Goal: Task Accomplishment & Management: Manage account settings

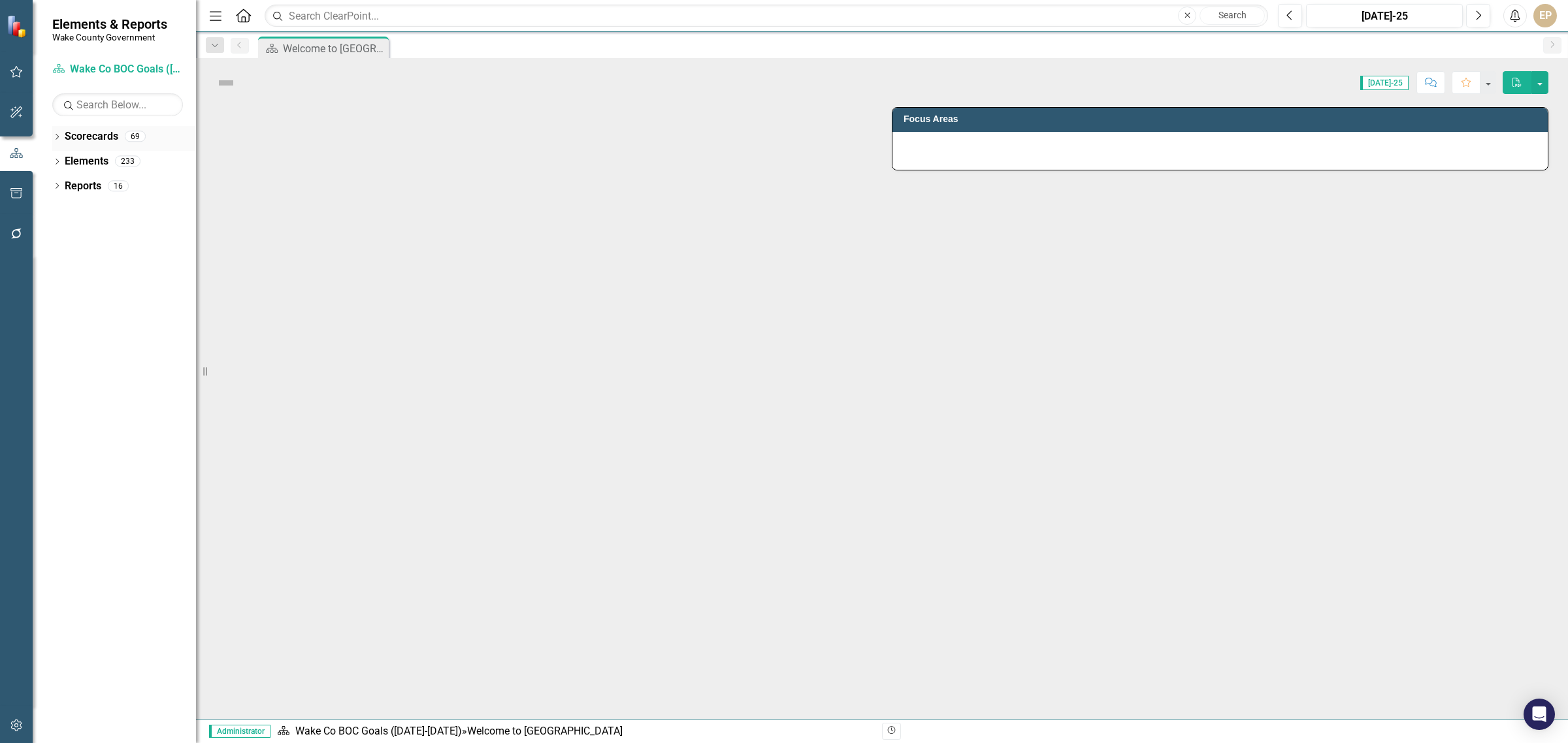
drag, startPoint x: 55, startPoint y: 137, endPoint x: 62, endPoint y: 139, distance: 7.3
click at [55, 137] on icon "Dropdown" at bounding box center [57, 138] width 9 height 7
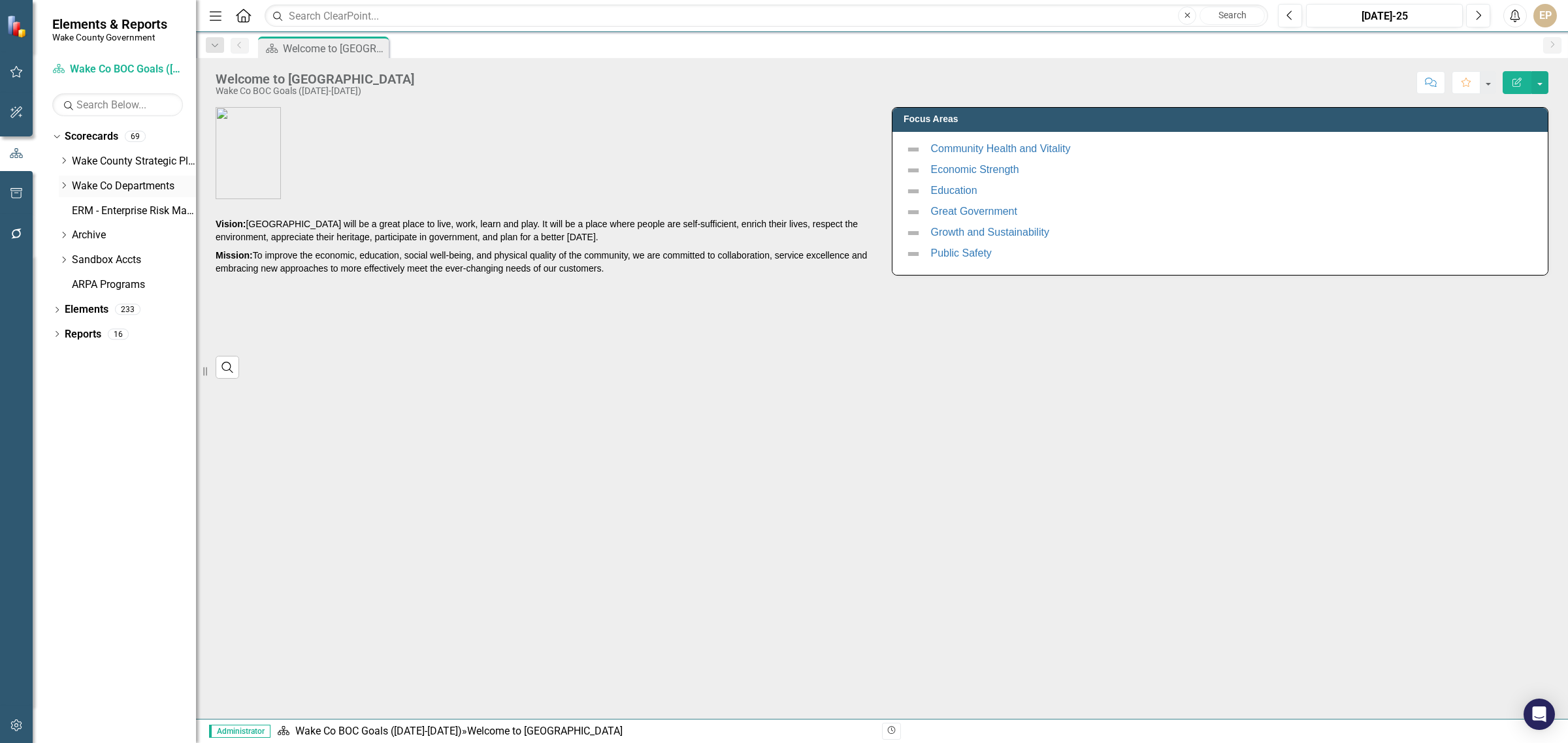
click at [67, 191] on div "Dropdown" at bounding box center [63, 186] width 10 height 11
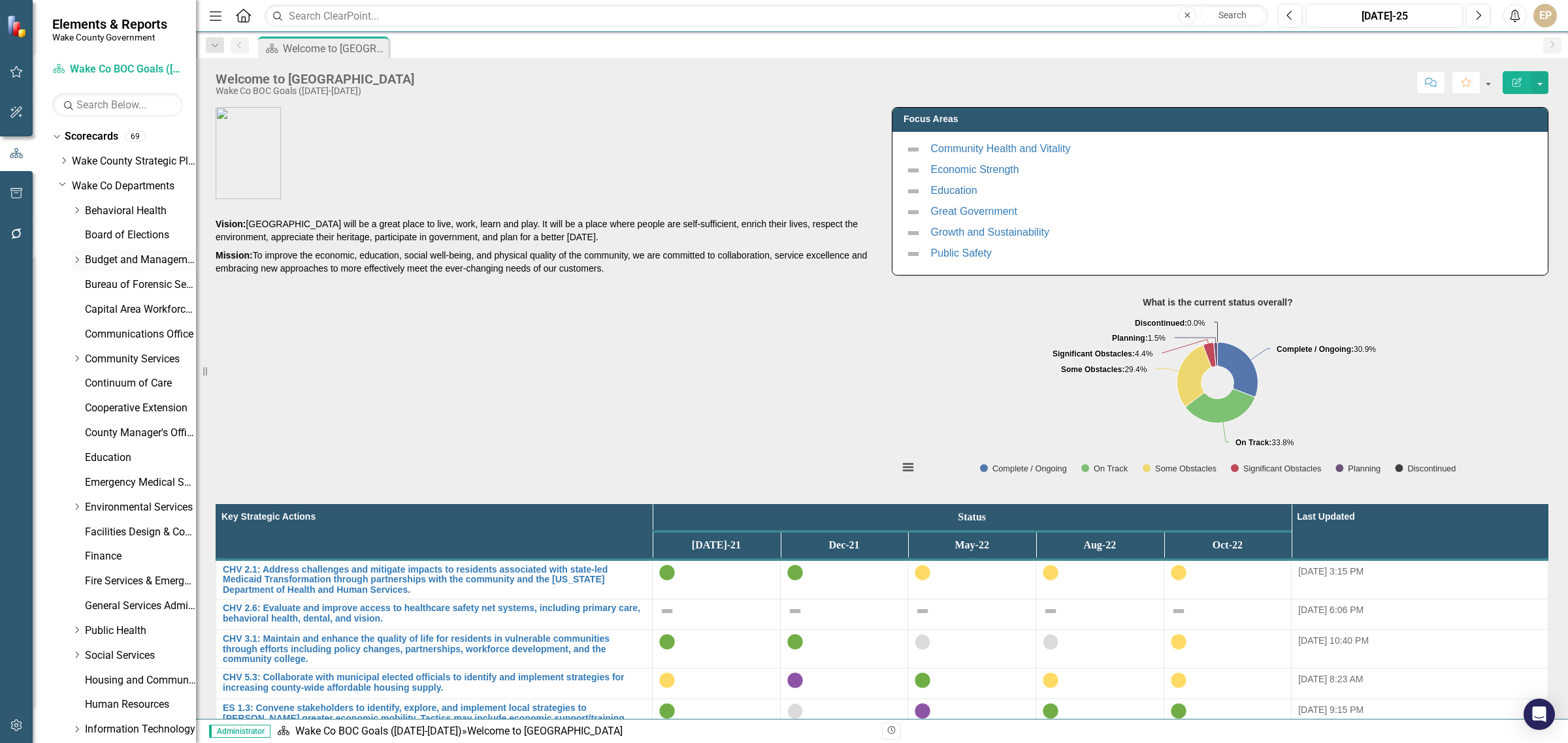
click at [92, 253] on link "Budget and Management Services" at bounding box center [140, 260] width 111 height 15
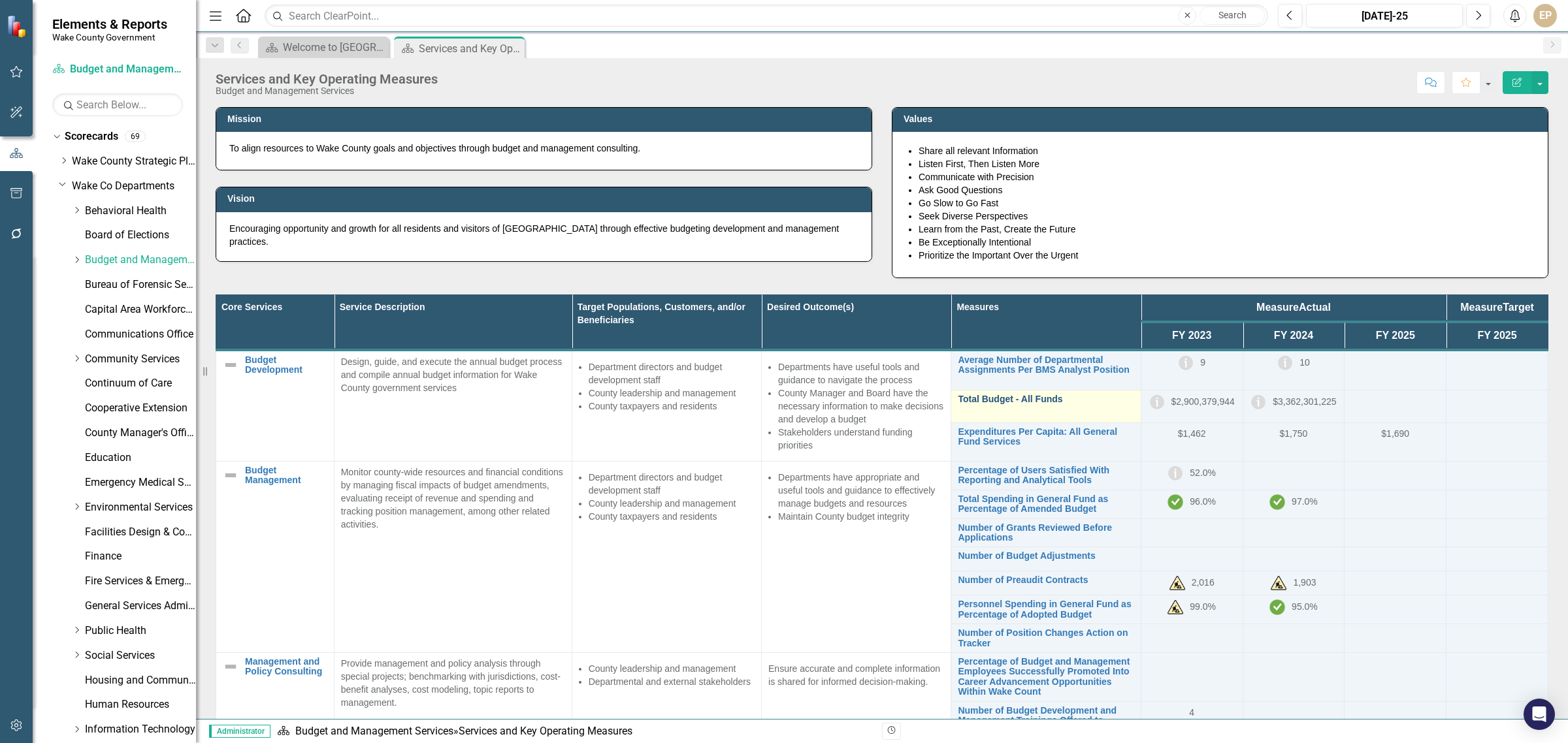
click at [1017, 404] on link "Total Budget - All Funds" at bounding box center [1045, 399] width 176 height 10
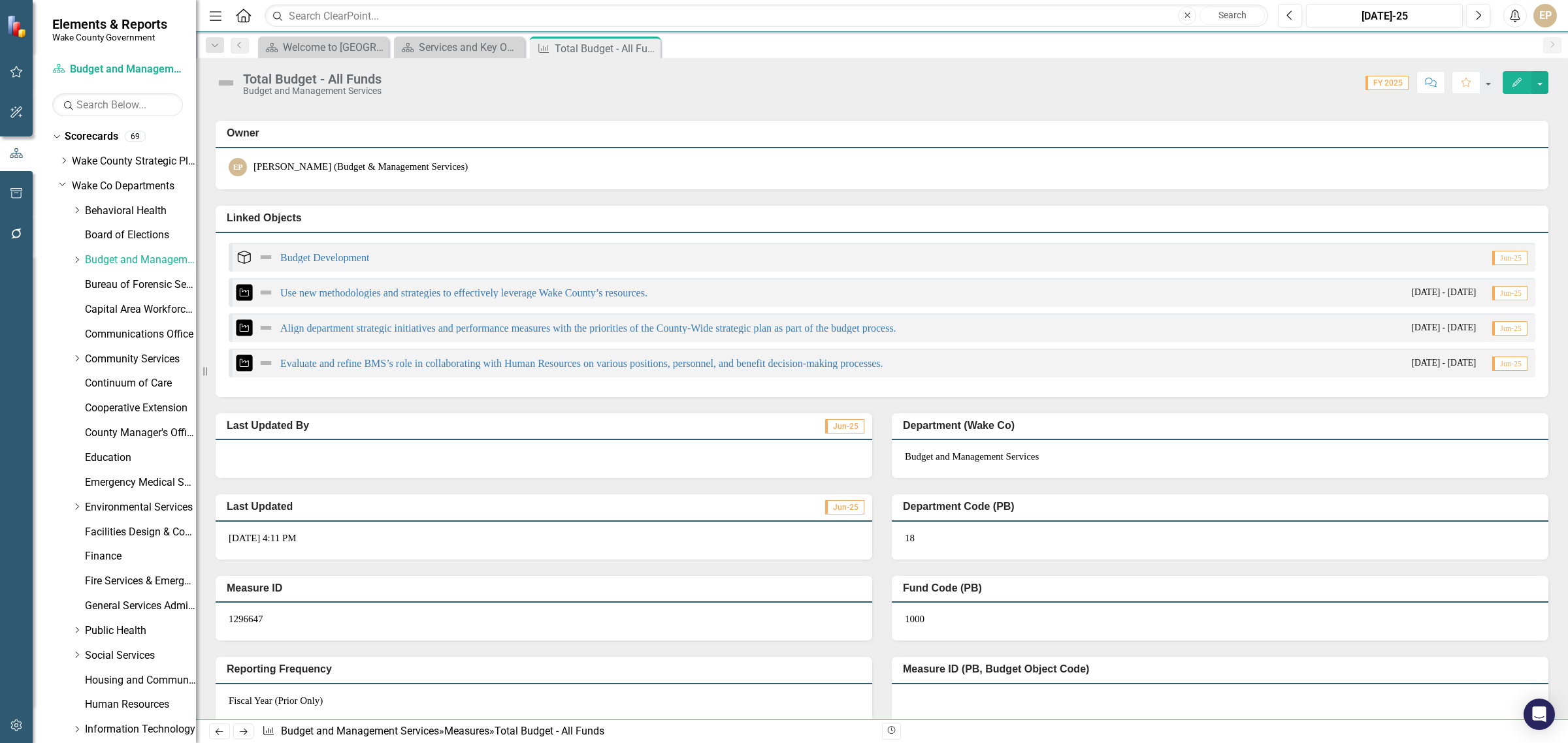
scroll to position [898, 0]
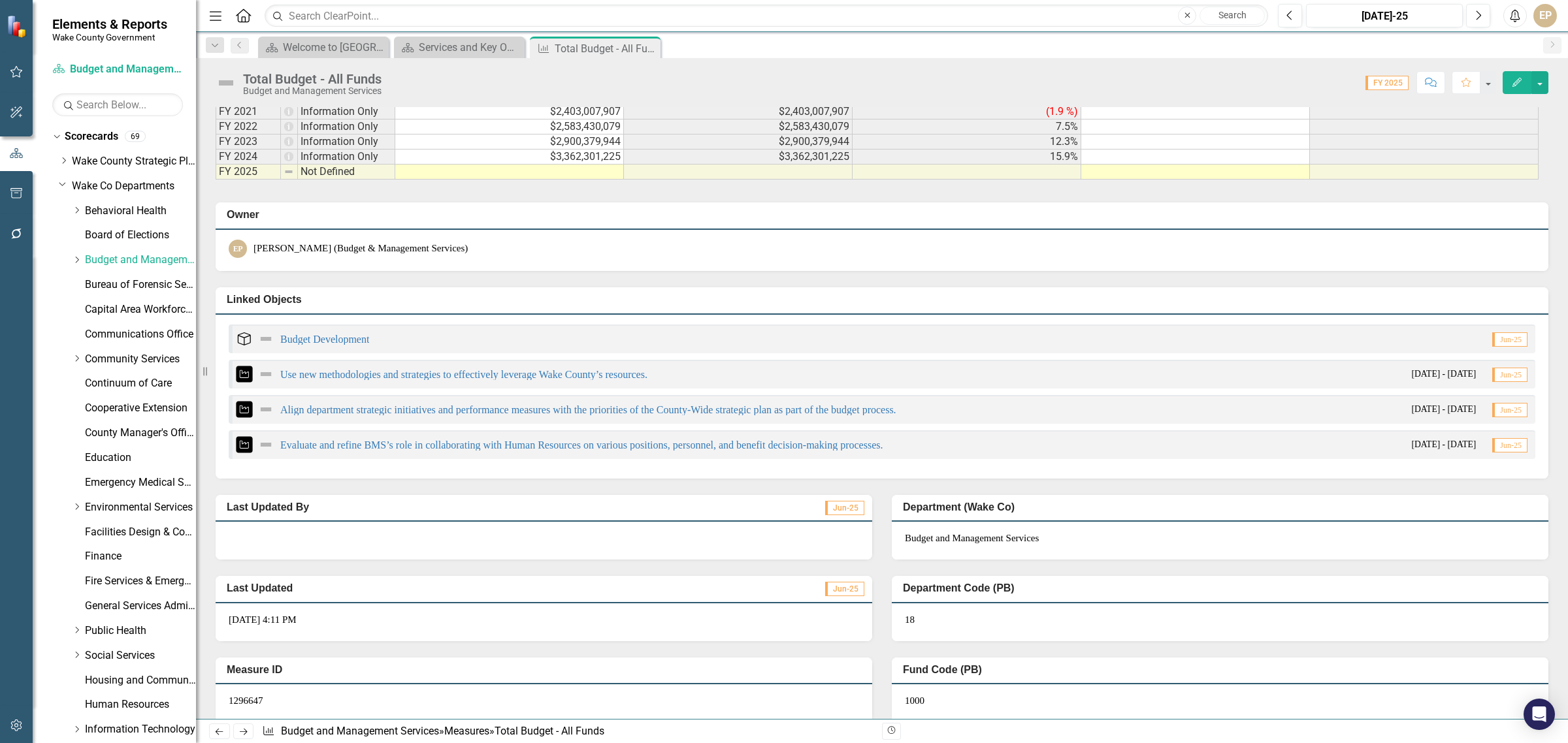
click at [498, 176] on td at bounding box center [510, 172] width 229 height 15
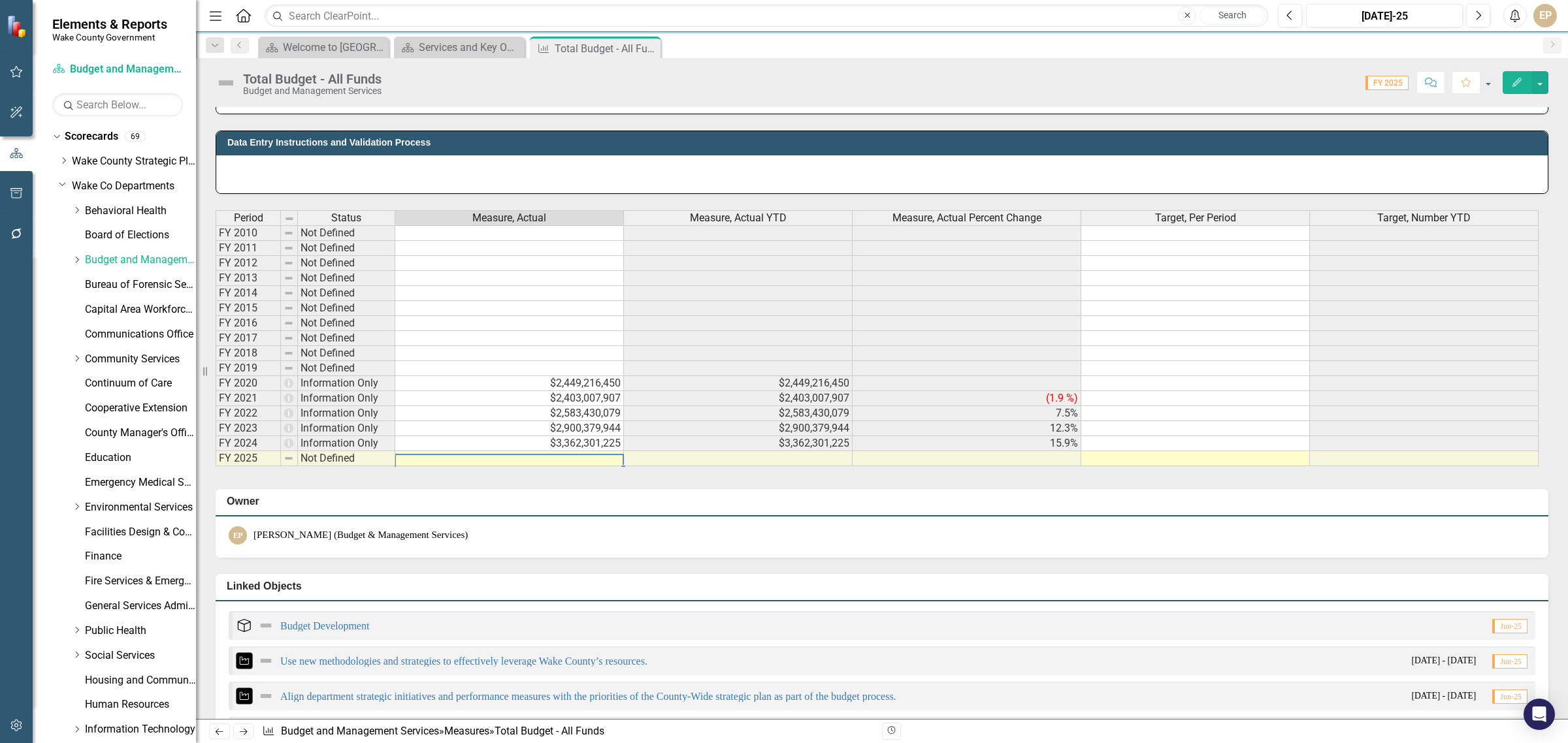
scroll to position [571, 0]
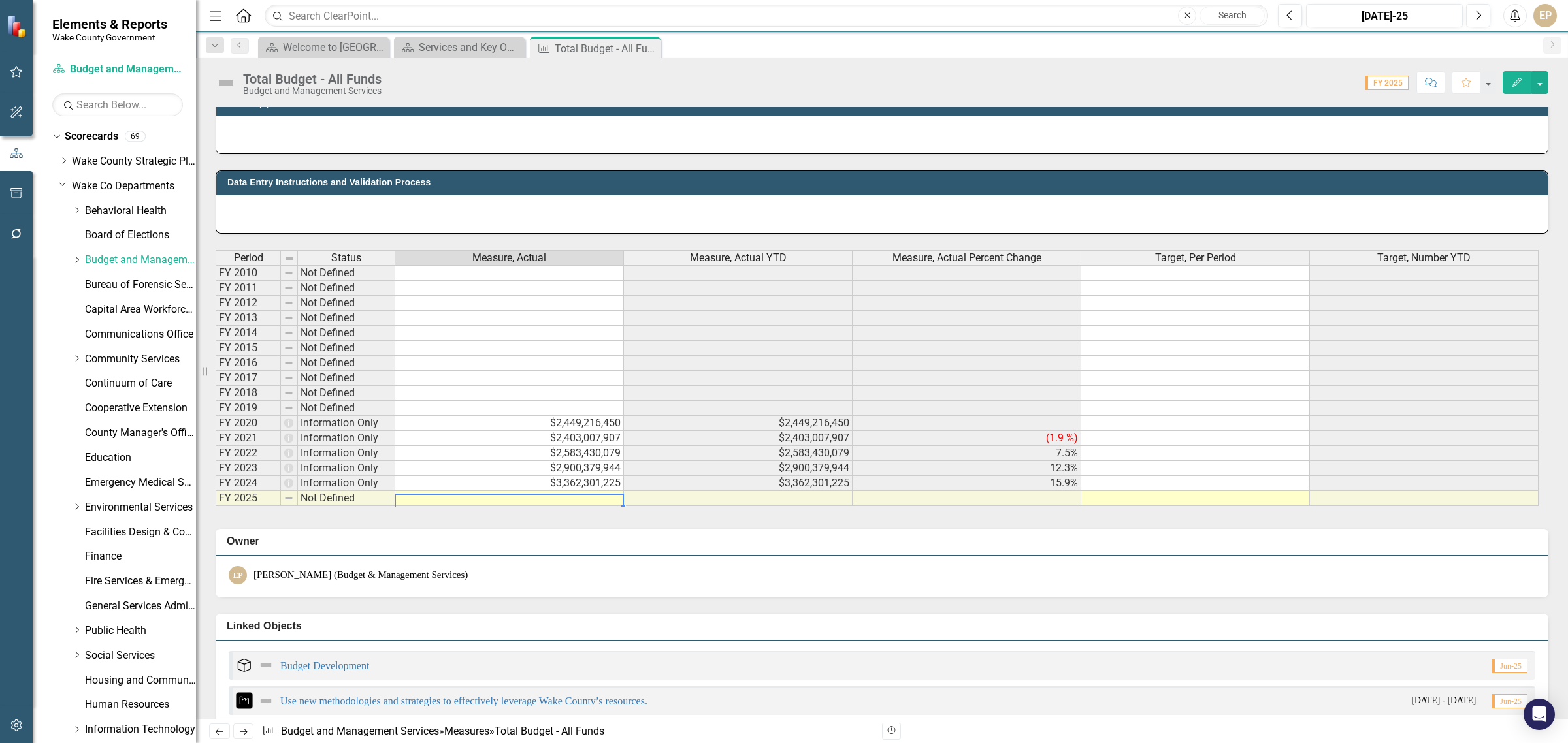
click at [474, 505] on td at bounding box center [510, 498] width 229 height 15
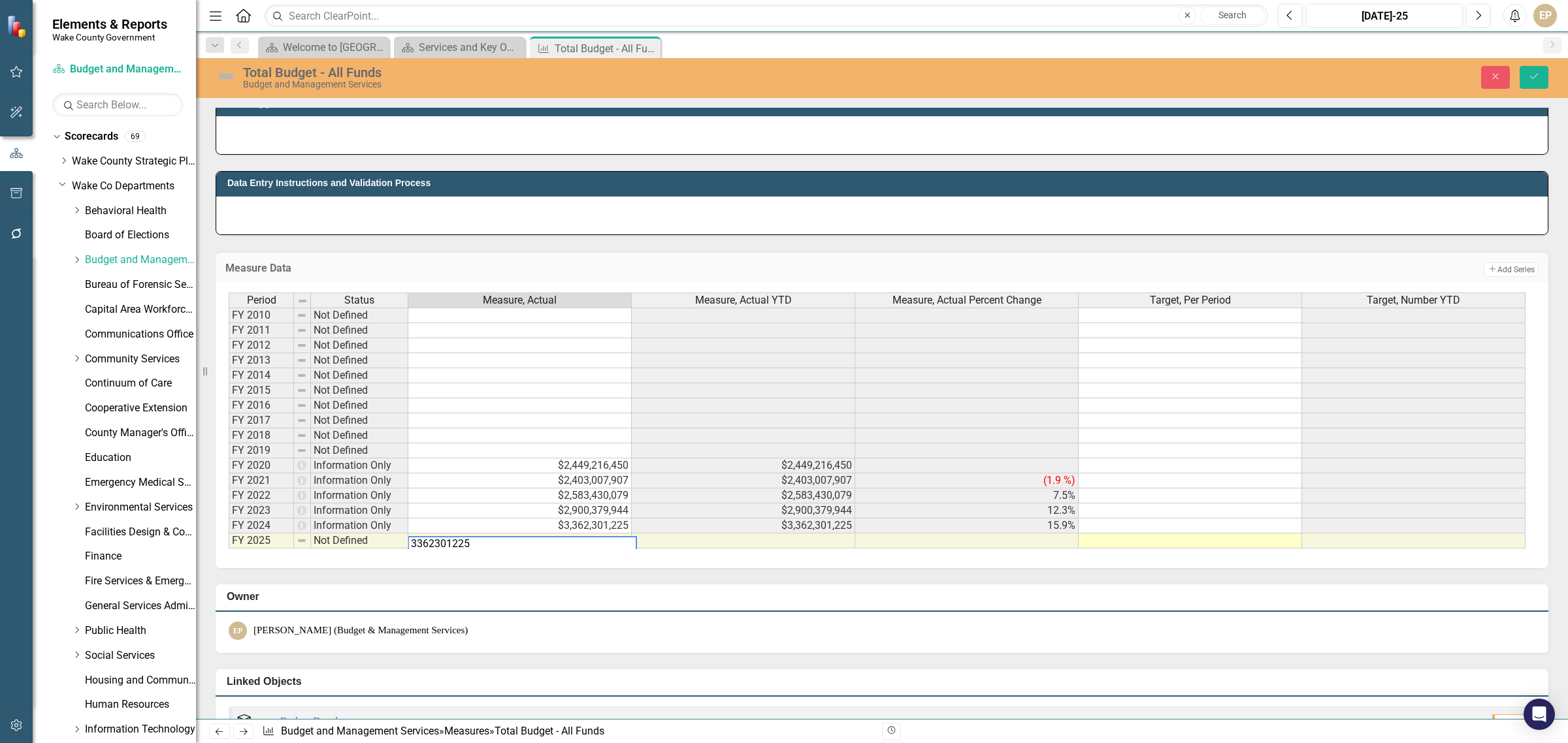
click at [253, 241] on div "Measure Data Add Add Series Period Status Measure, Actual Measure, Actual YTD M…" at bounding box center [882, 402] width 1352 height 334
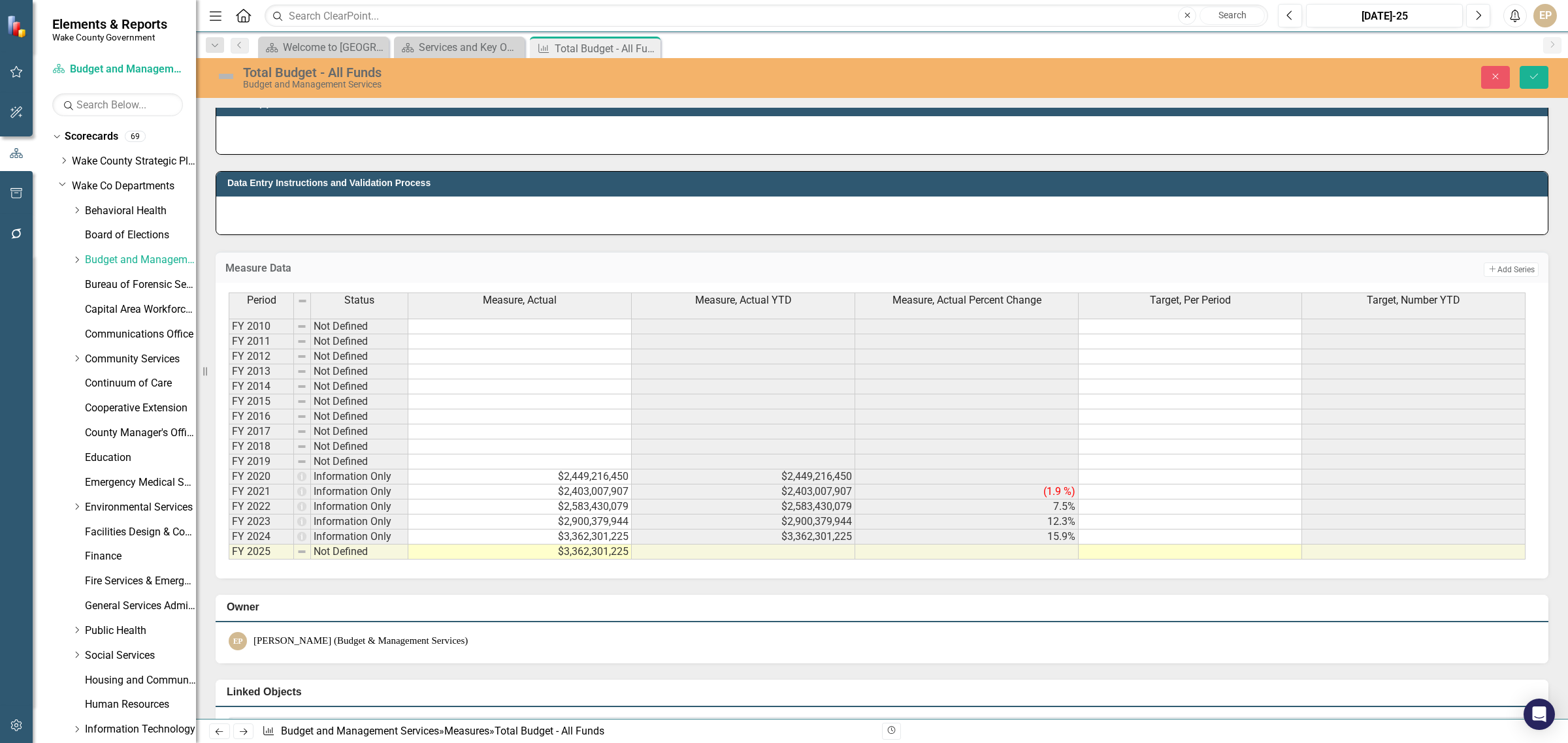
click at [585, 539] on td "$3,362,301,225" at bounding box center [520, 537] width 224 height 15
click at [579, 543] on td "$3,362,301,225" at bounding box center [520, 537] width 224 height 15
click at [558, 539] on textarea "3362301225" at bounding box center [520, 540] width 224 height 16
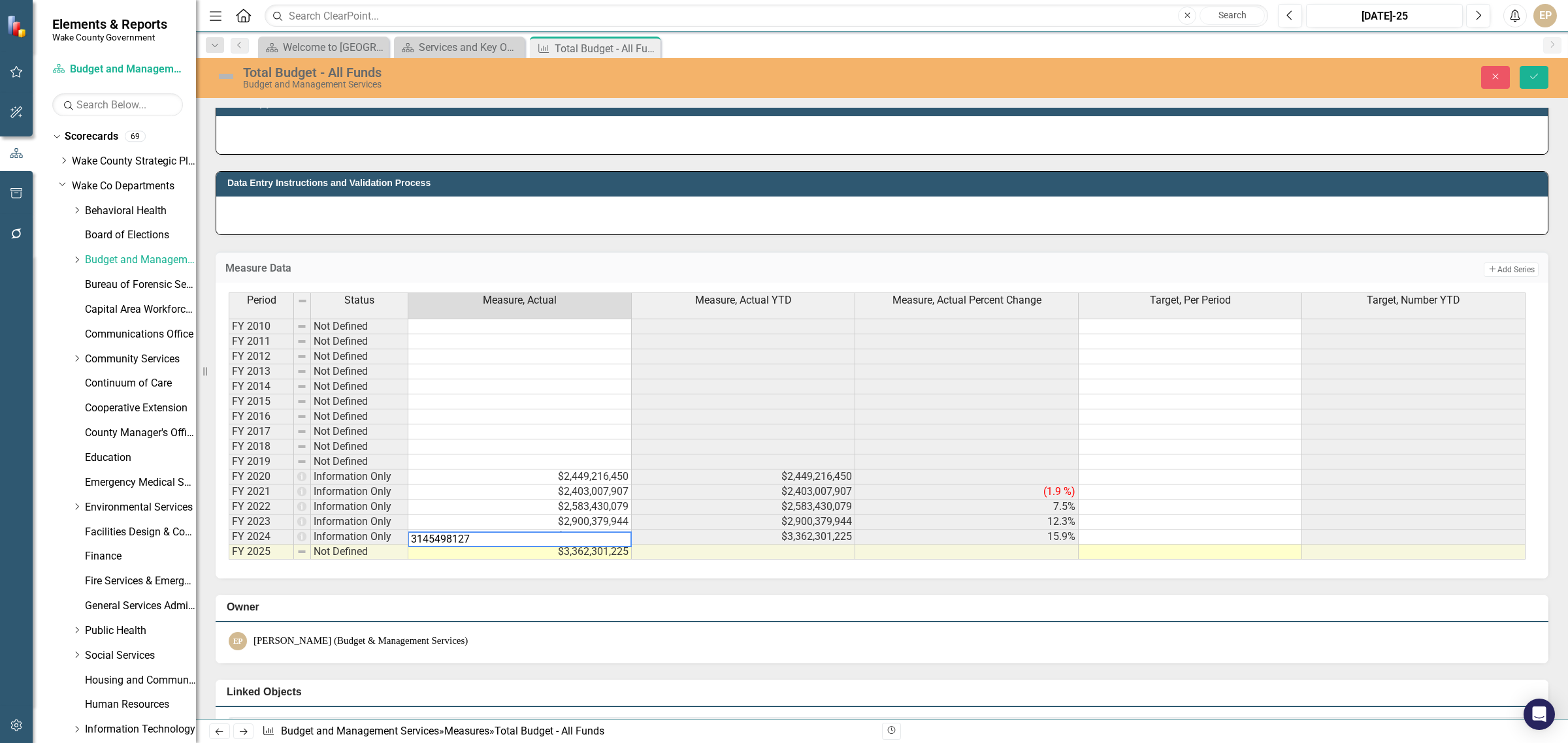
type textarea "3145498127"
click at [588, 579] on div "Period Status Measure, Actual Measure, Actual YTD Measure, Actual Percent Chang…" at bounding box center [882, 431] width 1333 height 296
drag, startPoint x: 1531, startPoint y: 80, endPoint x: 1249, endPoint y: 575, distance: 569.7
click at [1531, 80] on icon "Save" at bounding box center [1534, 76] width 12 height 9
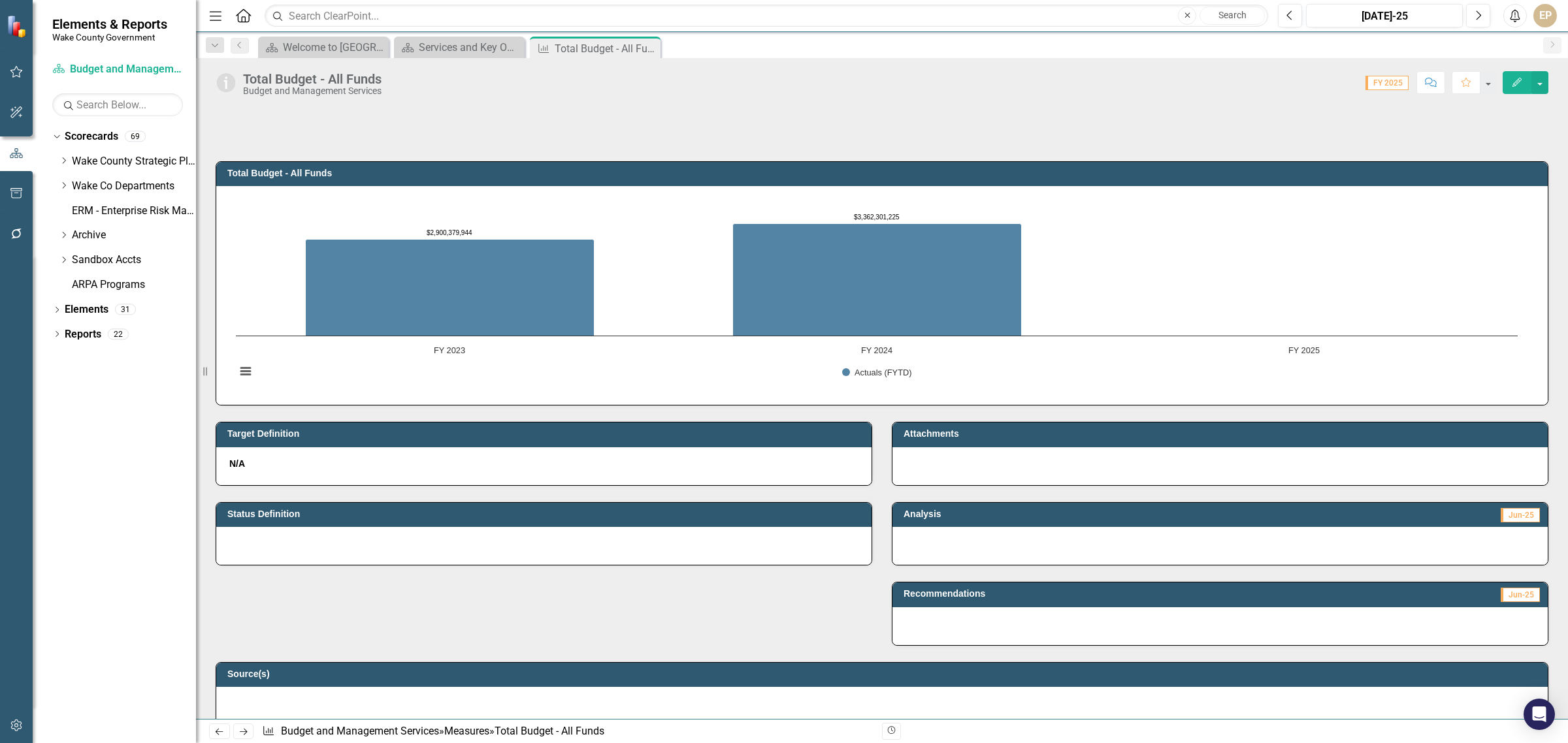
scroll to position [817, 0]
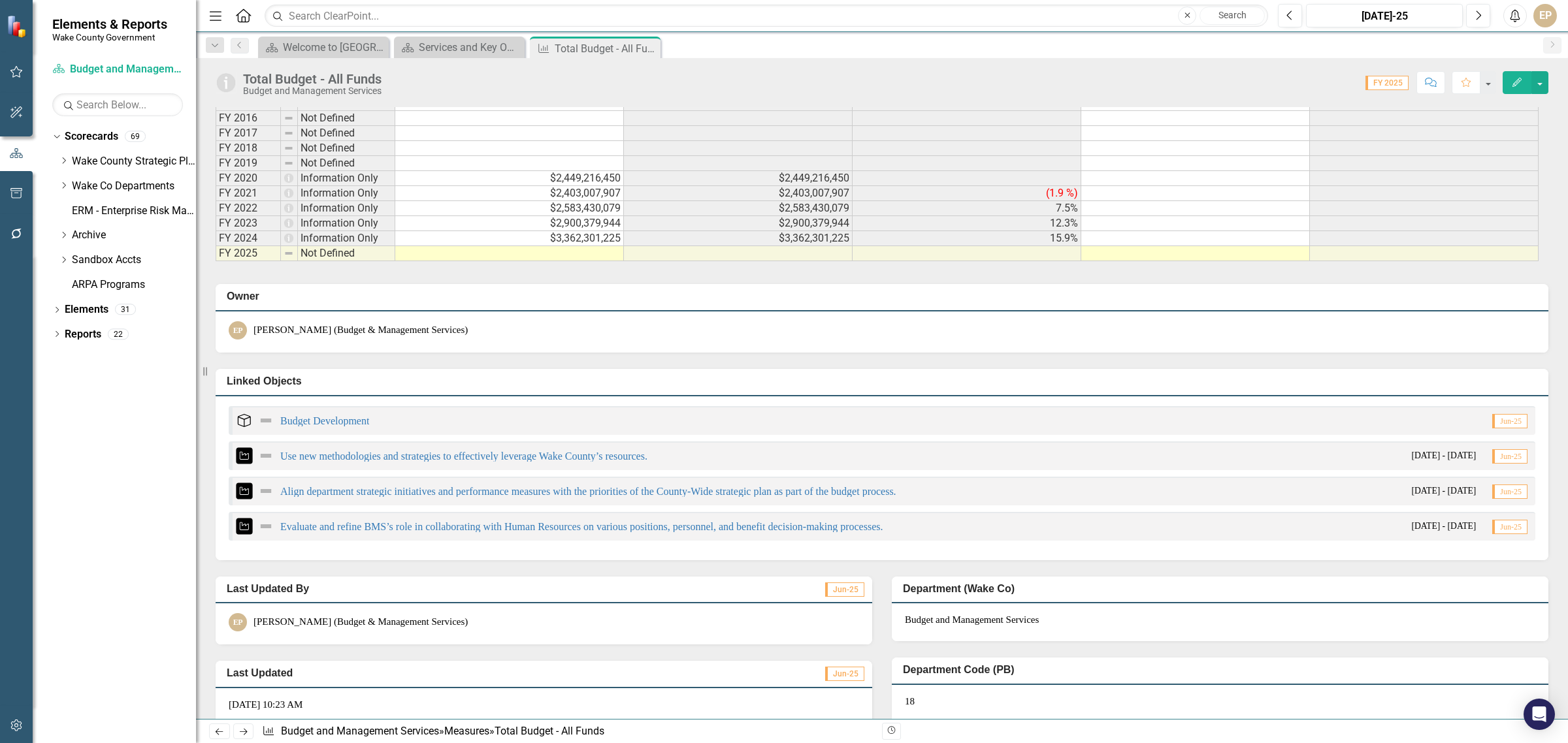
click at [529, 256] on td at bounding box center [510, 253] width 229 height 15
click at [531, 256] on td at bounding box center [510, 253] width 229 height 15
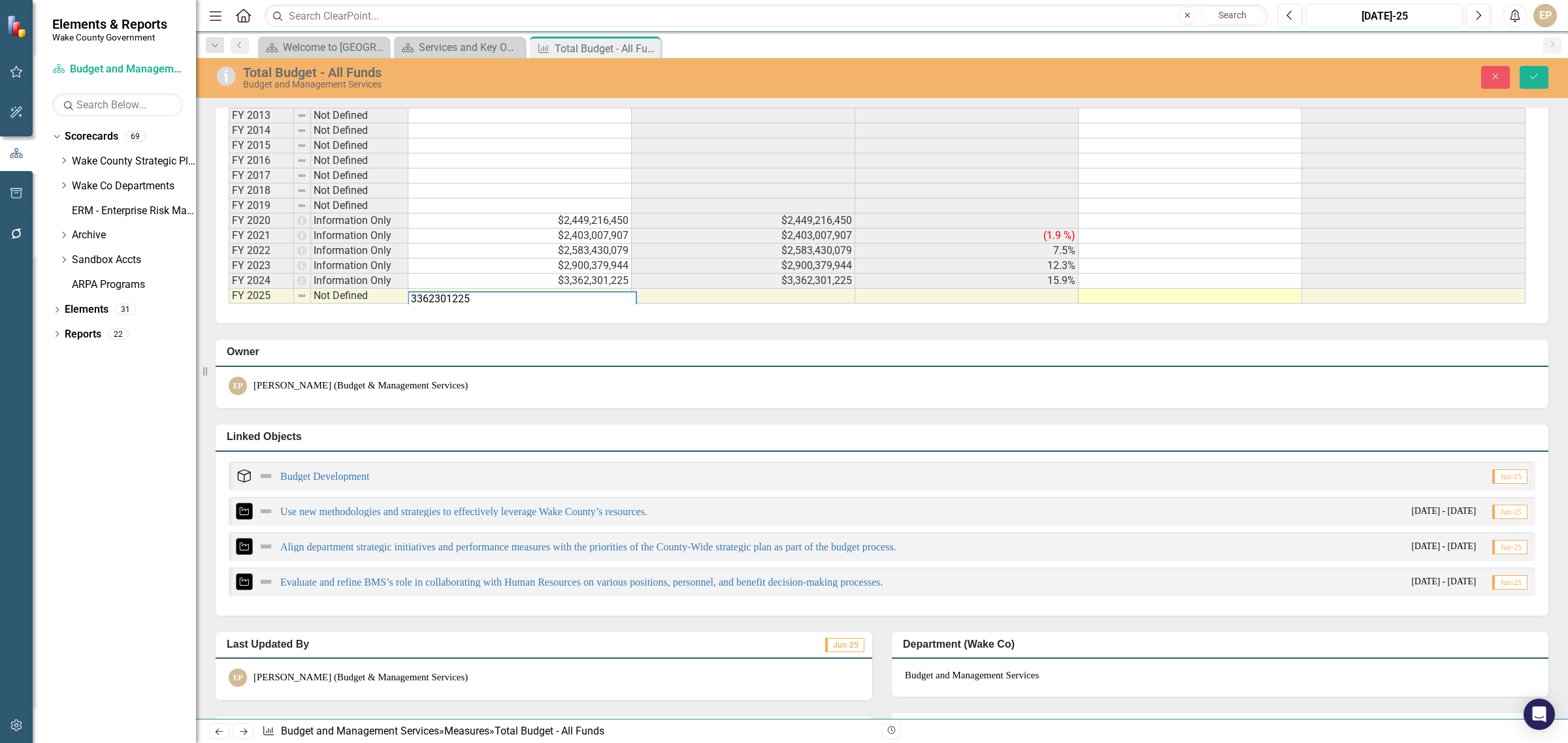
click at [611, 279] on td "$3,362,301,225" at bounding box center [520, 281] width 224 height 15
click at [599, 279] on td "$3,362,301,225" at bounding box center [520, 281] width 224 height 15
click at [599, 279] on textarea "3362301225" at bounding box center [520, 284] width 224 height 16
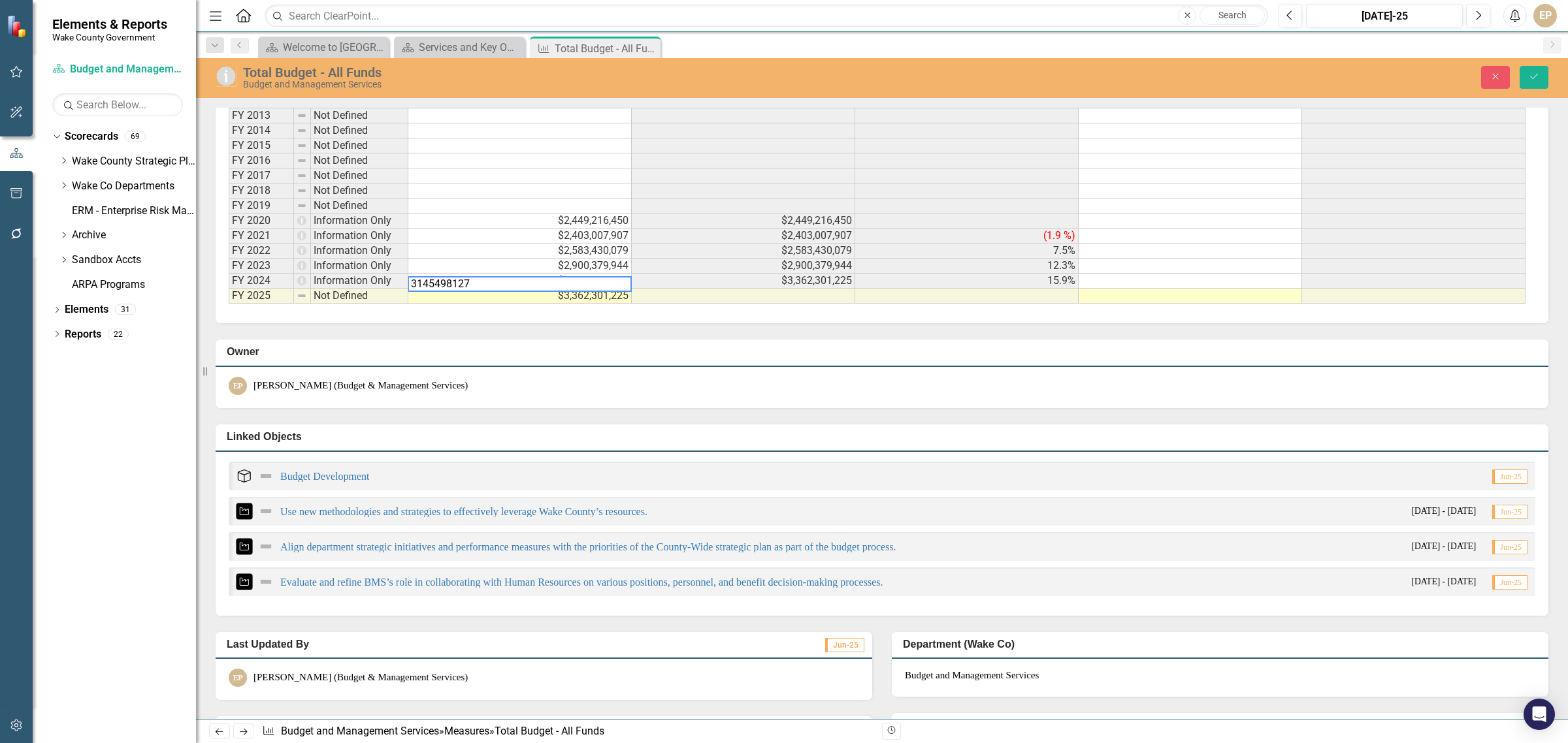
type textarea "3145498127"
click at [1540, 324] on div "Measure Data Add Add Series Period Status Measure, Actual Measure, Actual YTD M…" at bounding box center [882, 157] width 1352 height 334
drag, startPoint x: 1536, startPoint y: 80, endPoint x: 1529, endPoint y: 87, distance: 9.9
click at [1536, 80] on icon "Save" at bounding box center [1534, 76] width 12 height 9
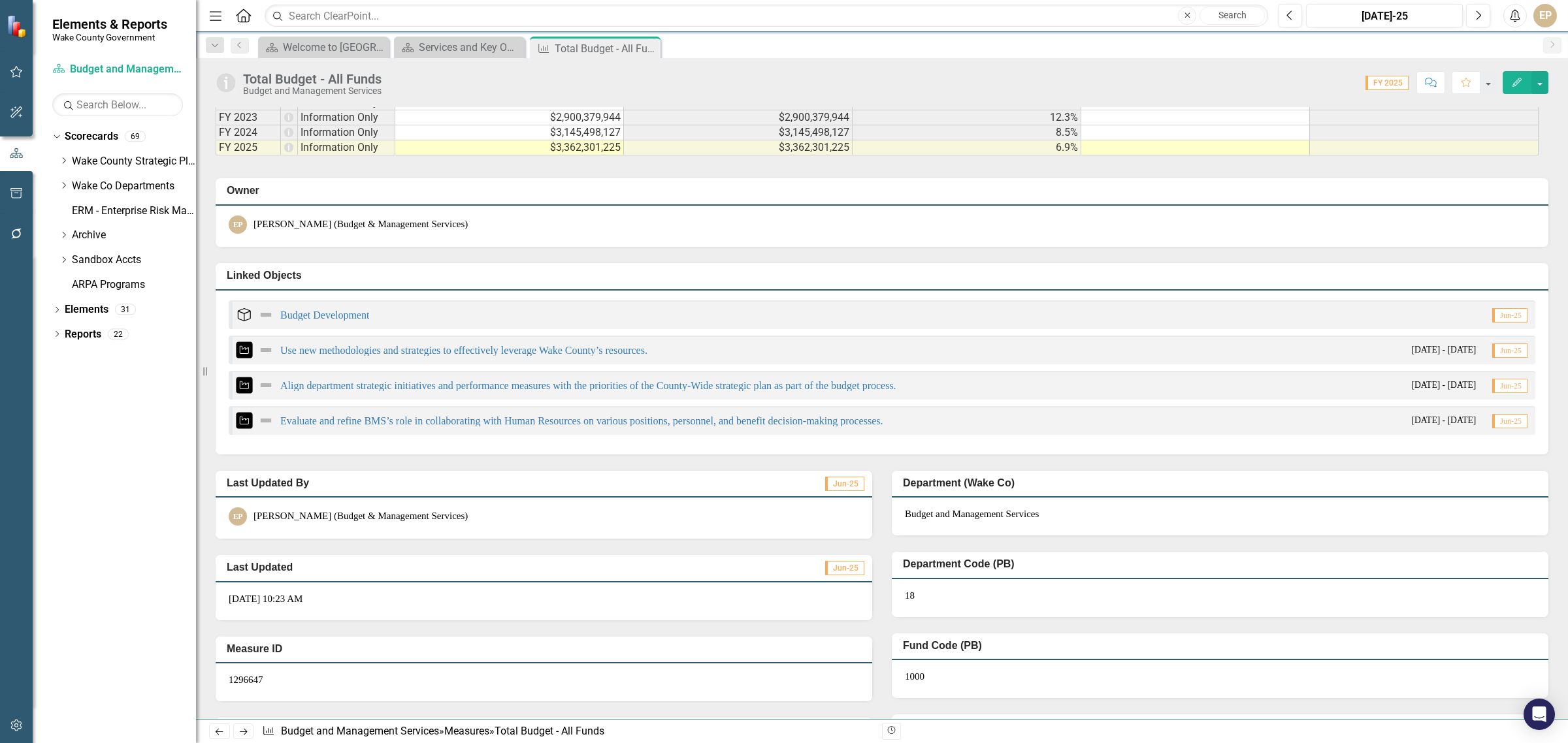
scroll to position [898, 0]
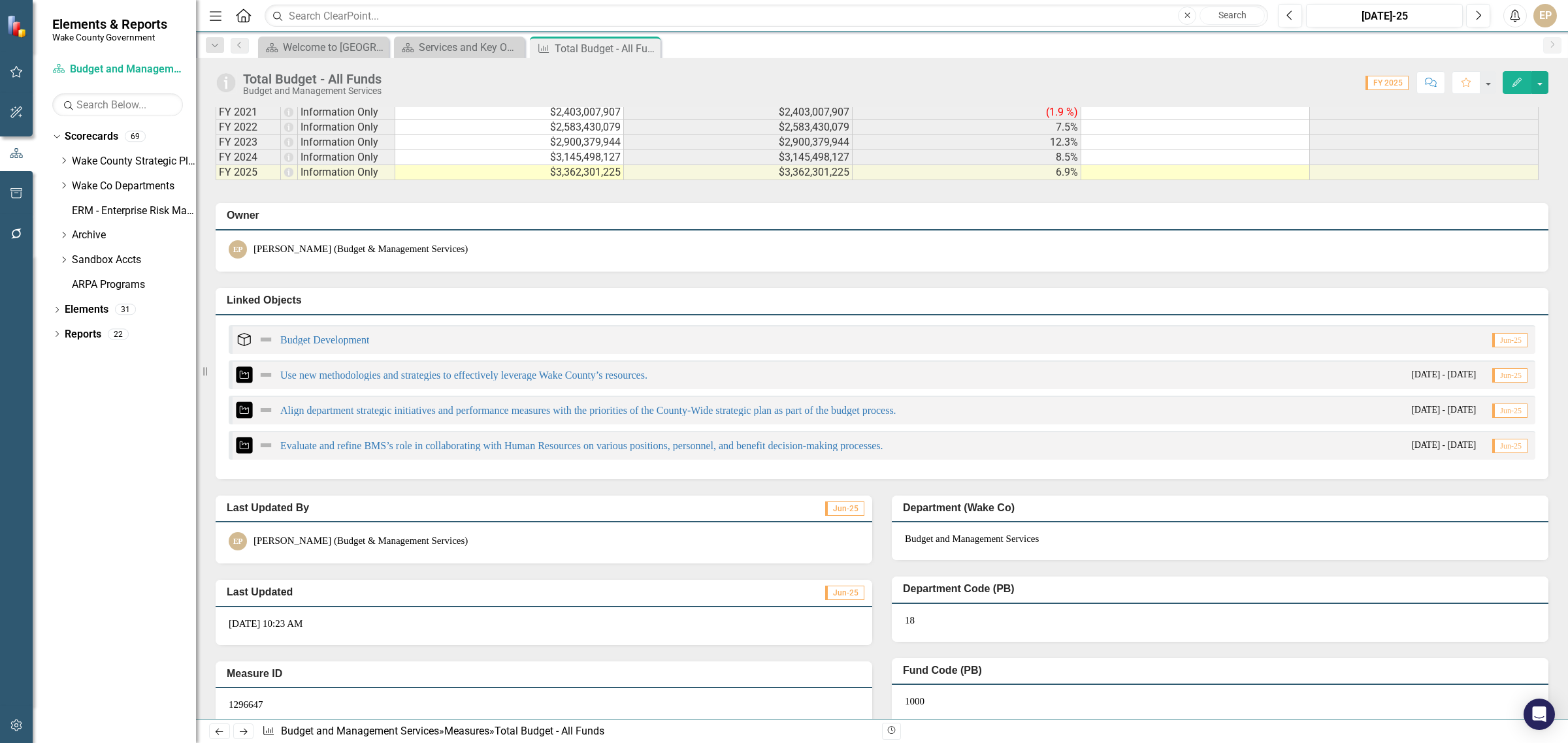
drag, startPoint x: 70, startPoint y: 187, endPoint x: 90, endPoint y: 229, distance: 46.5
click at [70, 187] on div "Dropdown" at bounding box center [65, 186] width 13 height 11
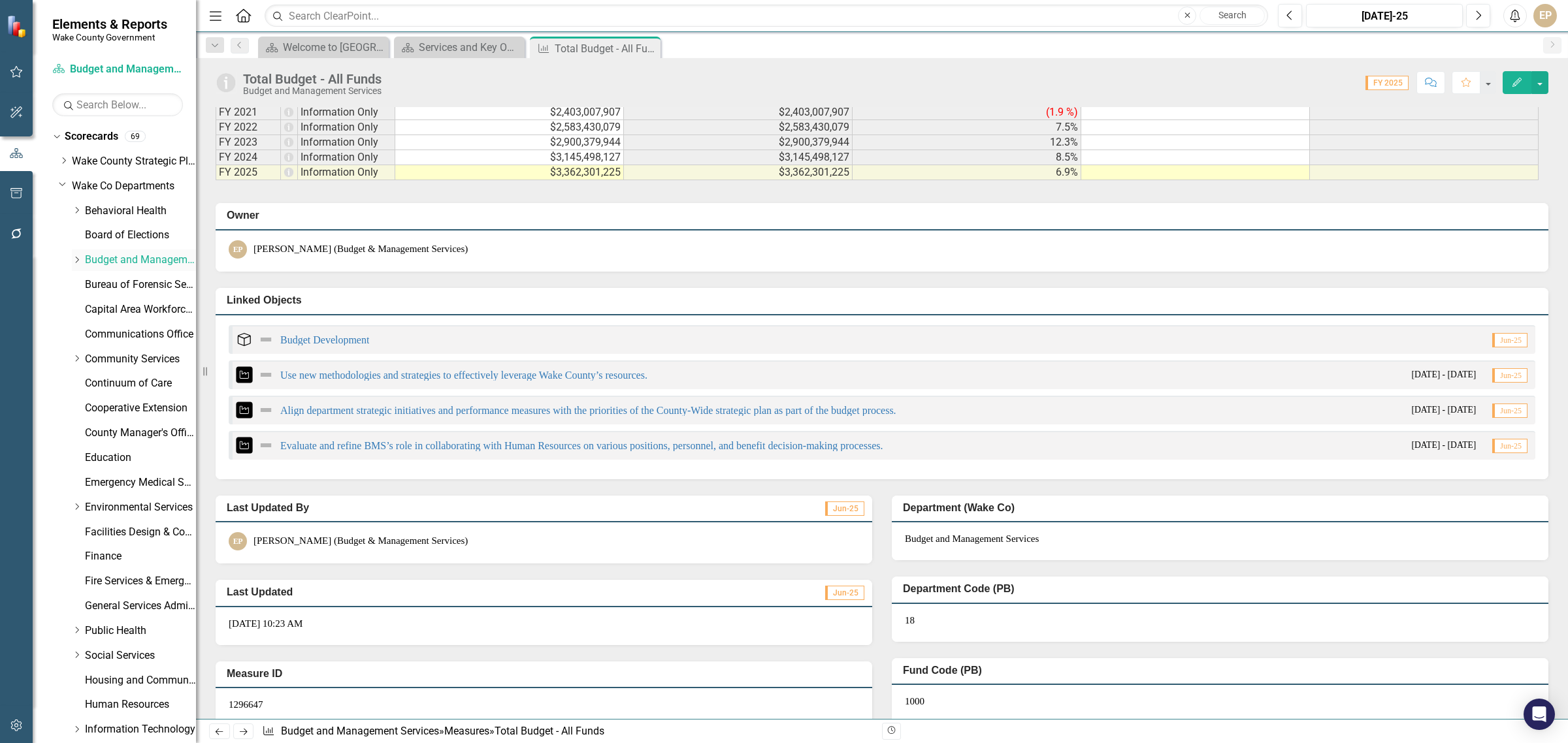
click at [88, 258] on link "Budget and Management Services" at bounding box center [140, 260] width 111 height 15
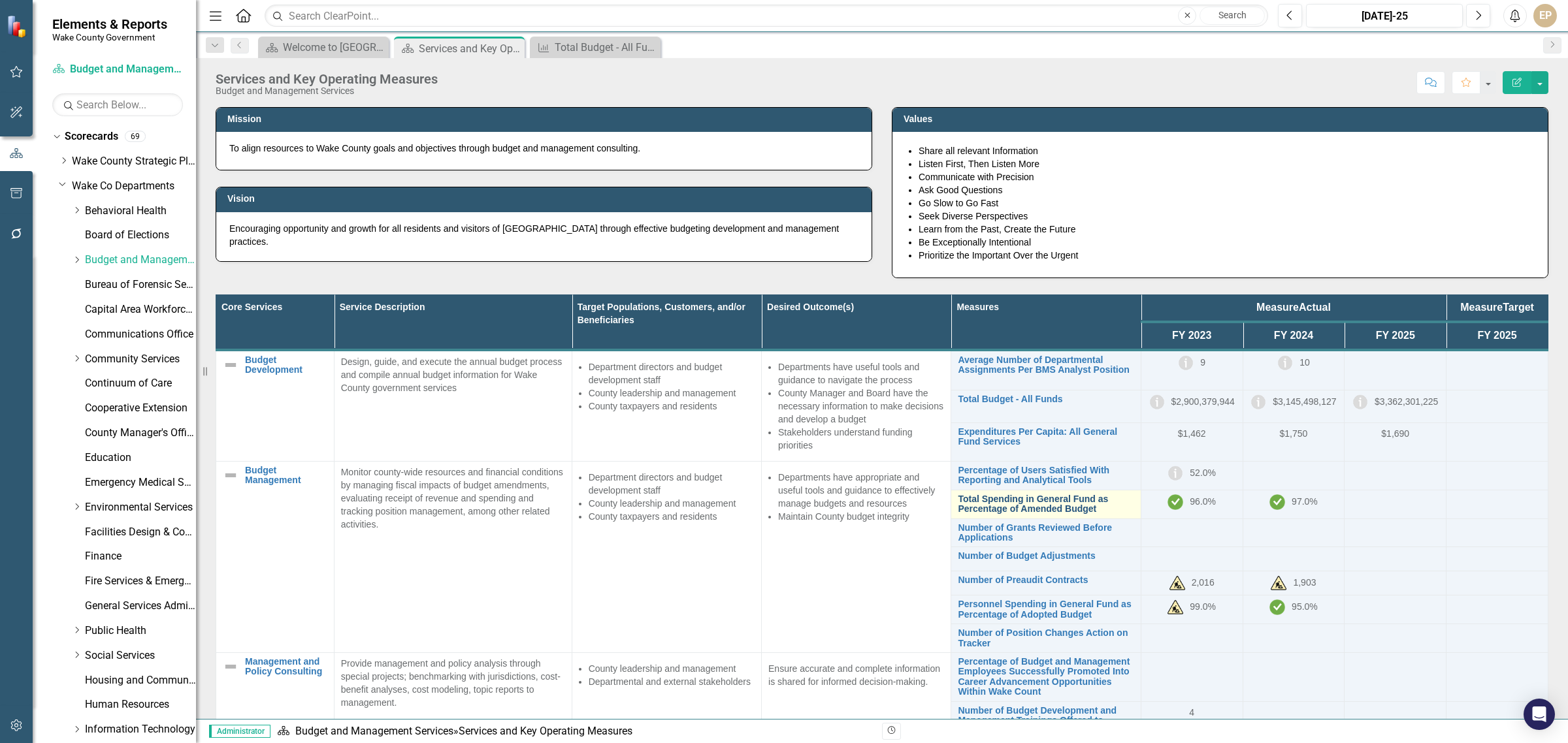
click at [1056, 508] on link "Total Spending in General Fund as Percentage of Amended Budget" at bounding box center [1045, 504] width 176 height 20
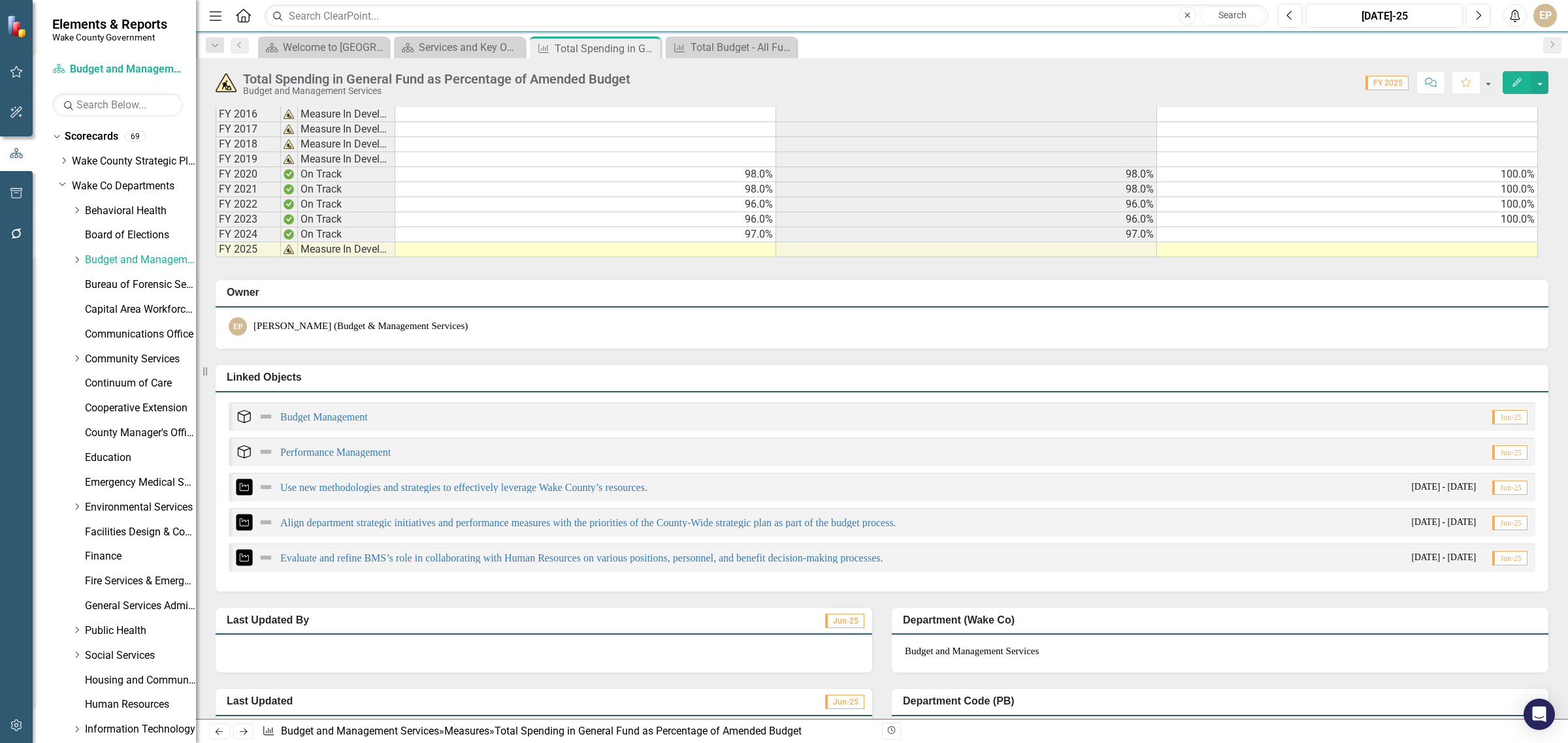
scroll to position [794, 0]
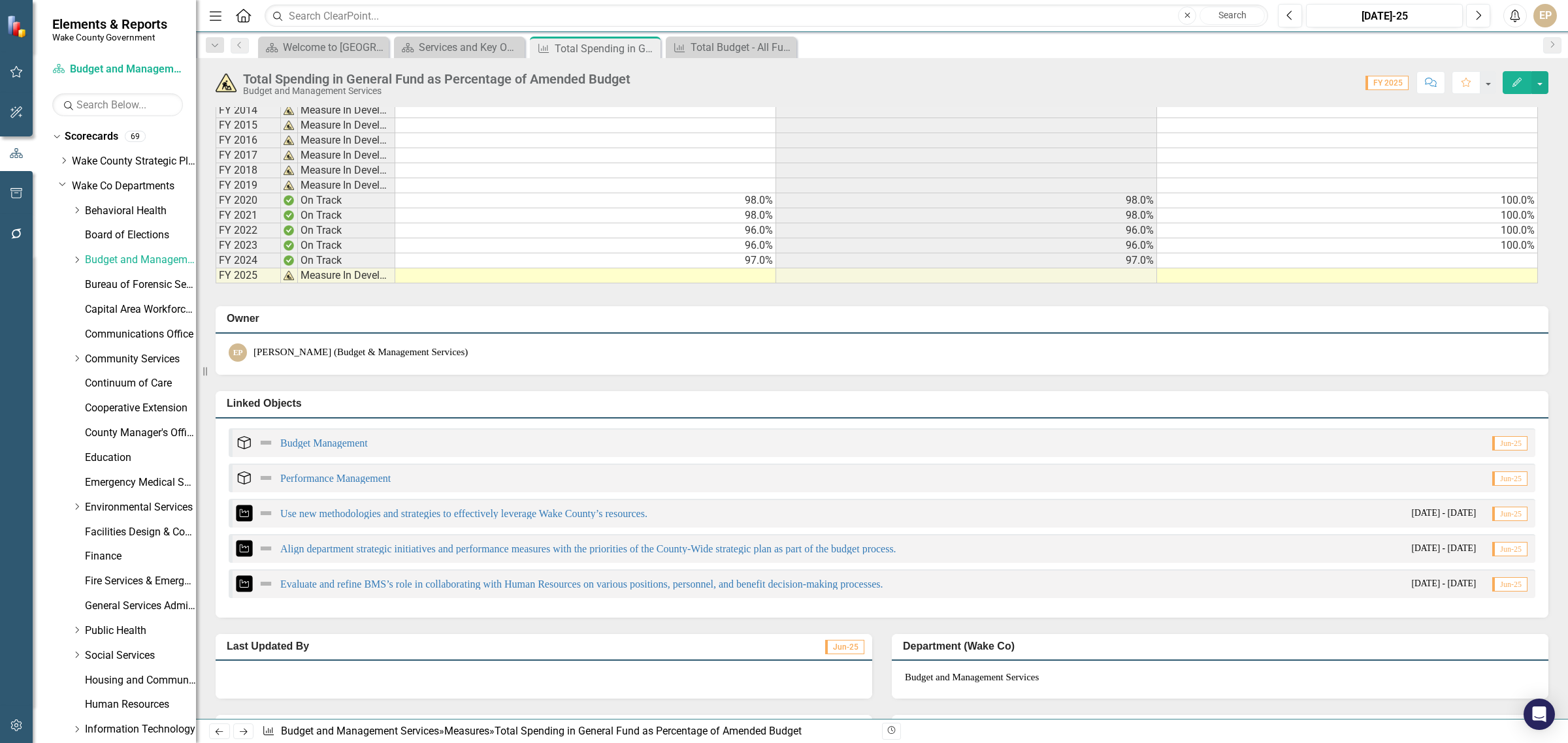
click at [671, 276] on td at bounding box center [585, 276] width 381 height 15
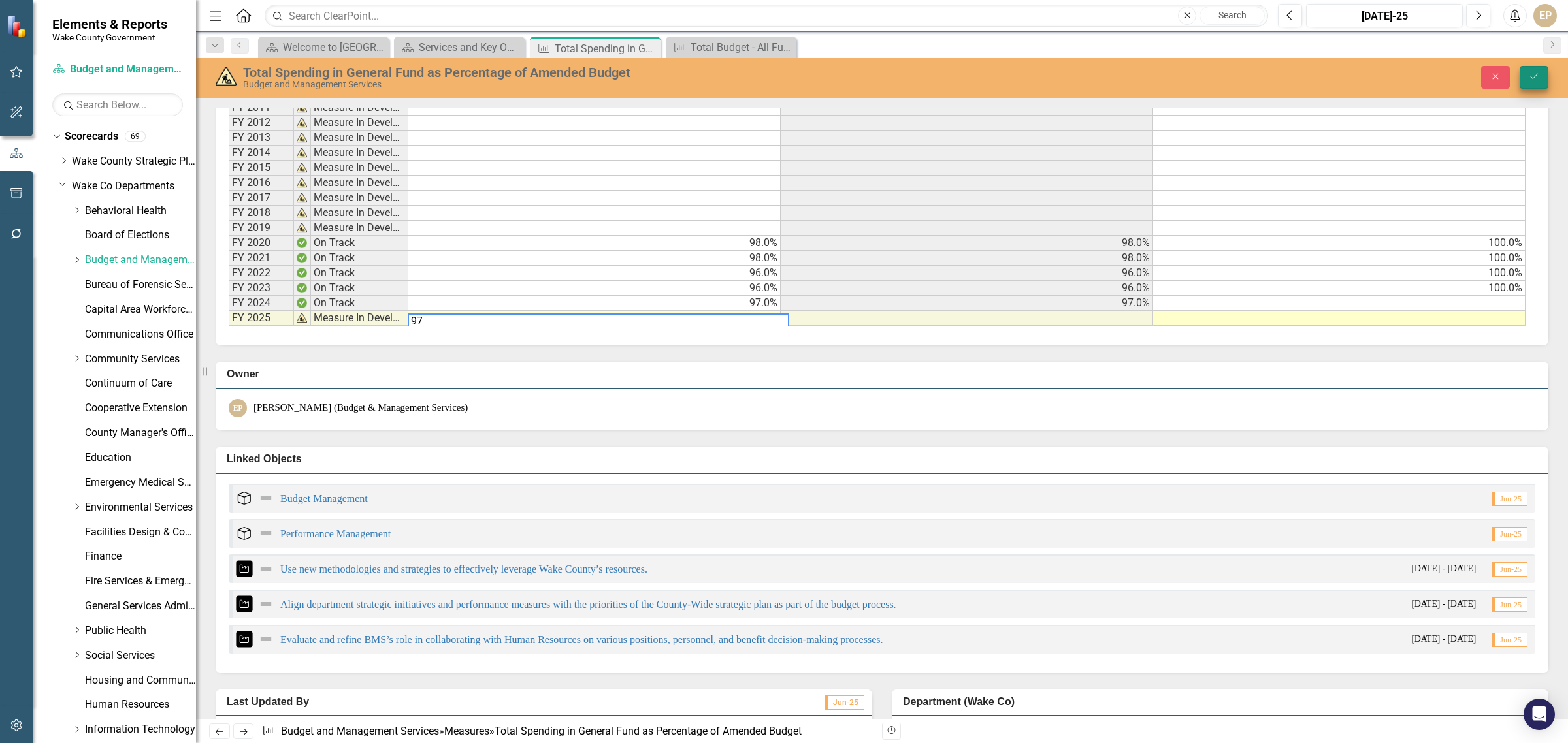
type textarea "97"
click at [1523, 69] on button "Save" at bounding box center [1534, 77] width 29 height 23
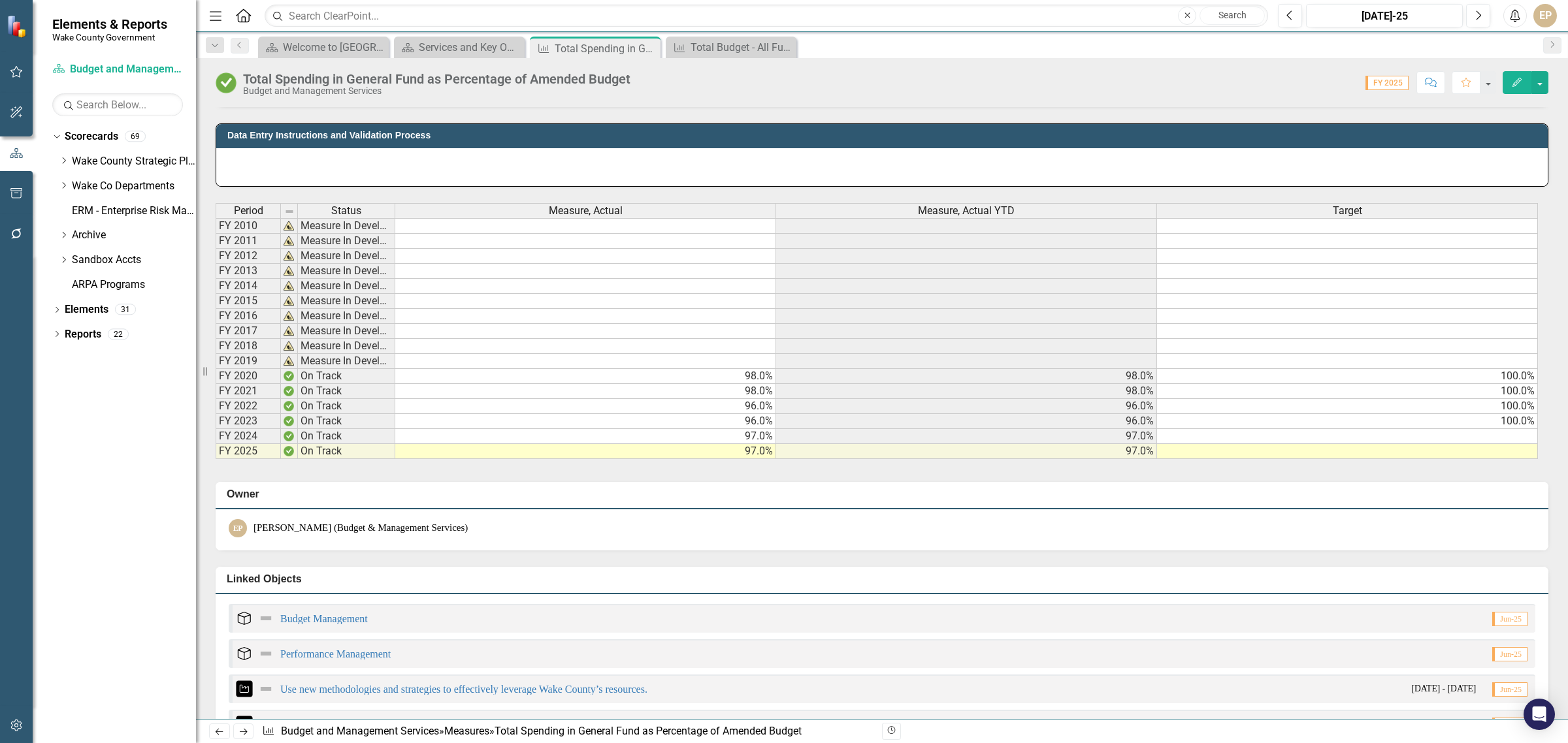
scroll to position [653, 0]
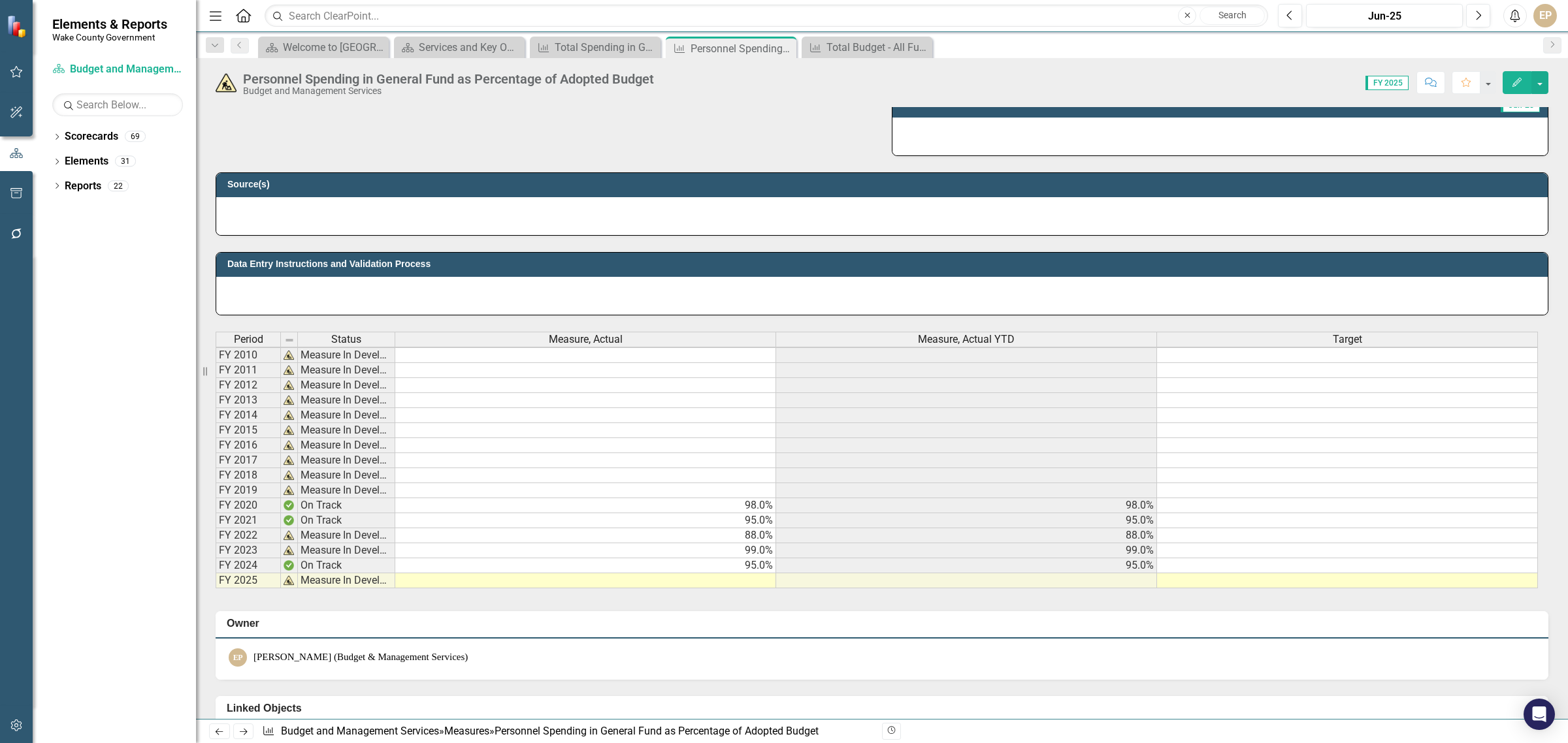
scroll to position [3, 0]
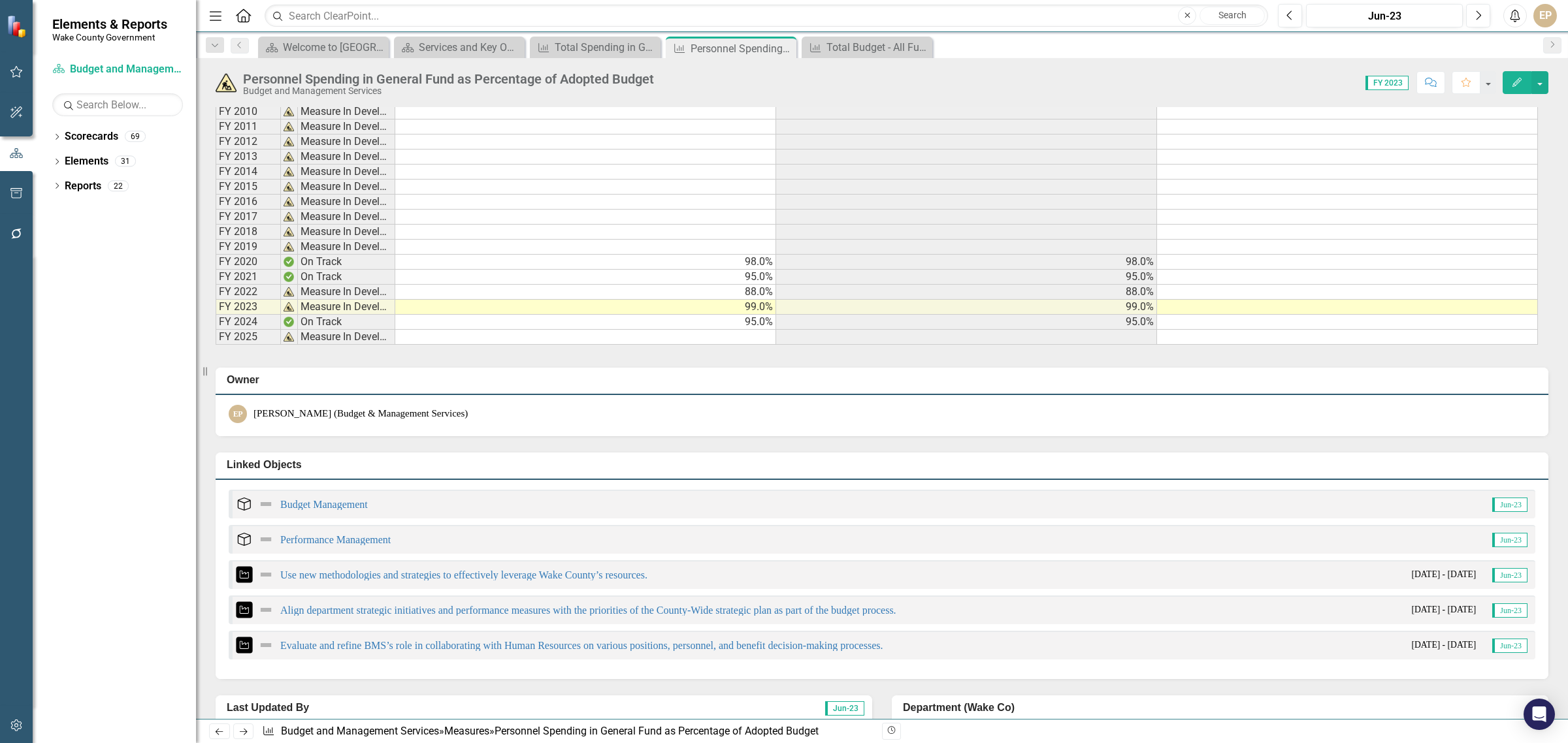
scroll to position [734, 0]
click at [216, 331] on div "Period Status Measure, Actual Measure, Actual YTD Target FY 2010 Measure In Dev…" at bounding box center [216, 214] width 0 height 256
click at [738, 339] on td at bounding box center [585, 335] width 381 height 15
click at [730, 343] on td at bounding box center [585, 335] width 381 height 15
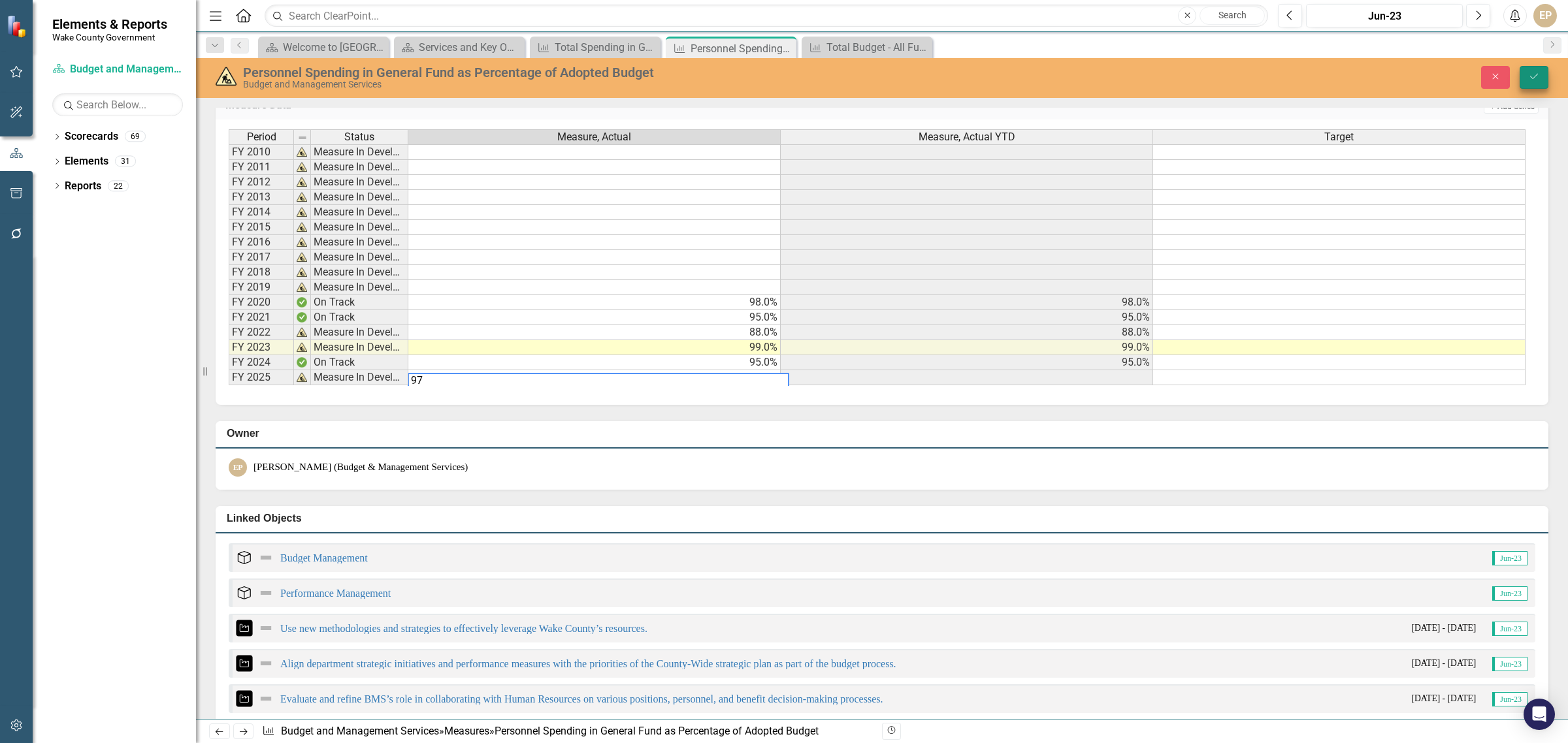
type textarea "97"
click at [1530, 68] on button "Save" at bounding box center [1534, 77] width 29 height 23
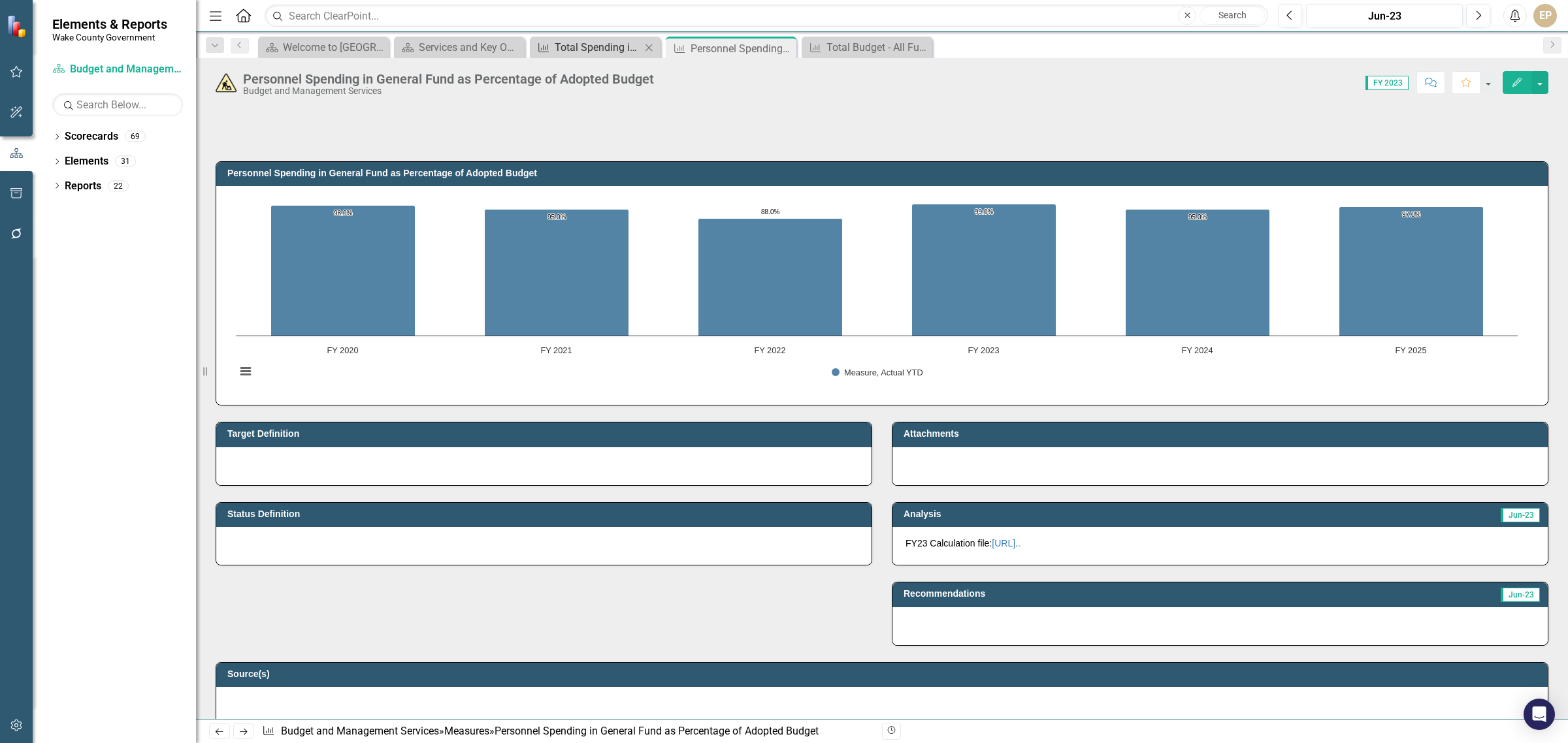
click at [609, 53] on div "Total Spending in General Fund as Percentage of Amended Budget" at bounding box center [597, 47] width 86 height 16
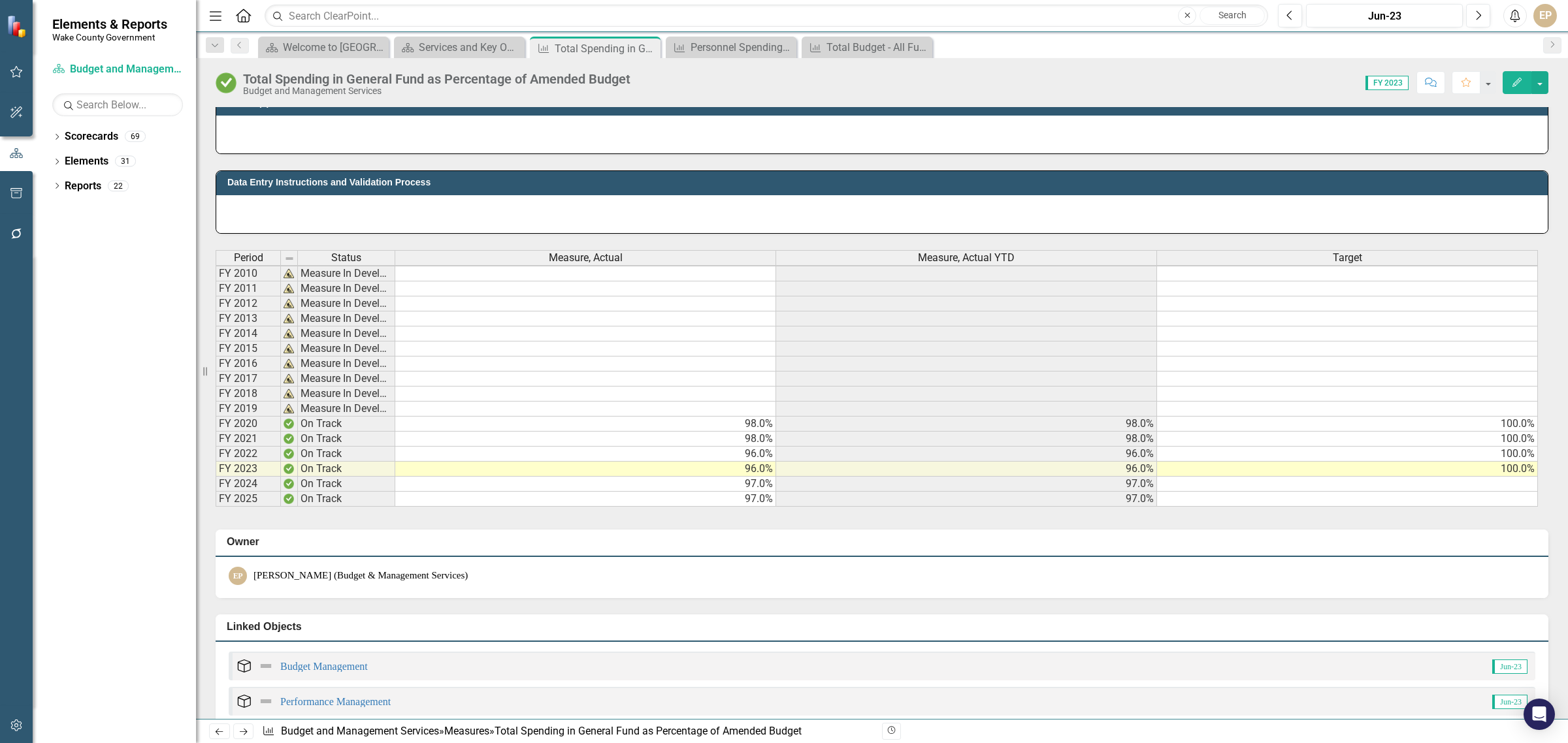
scroll to position [2, 0]
click at [667, 500] on td "97.0%" at bounding box center [585, 499] width 381 height 15
click at [677, 502] on td "97.0%" at bounding box center [585, 497] width 381 height 15
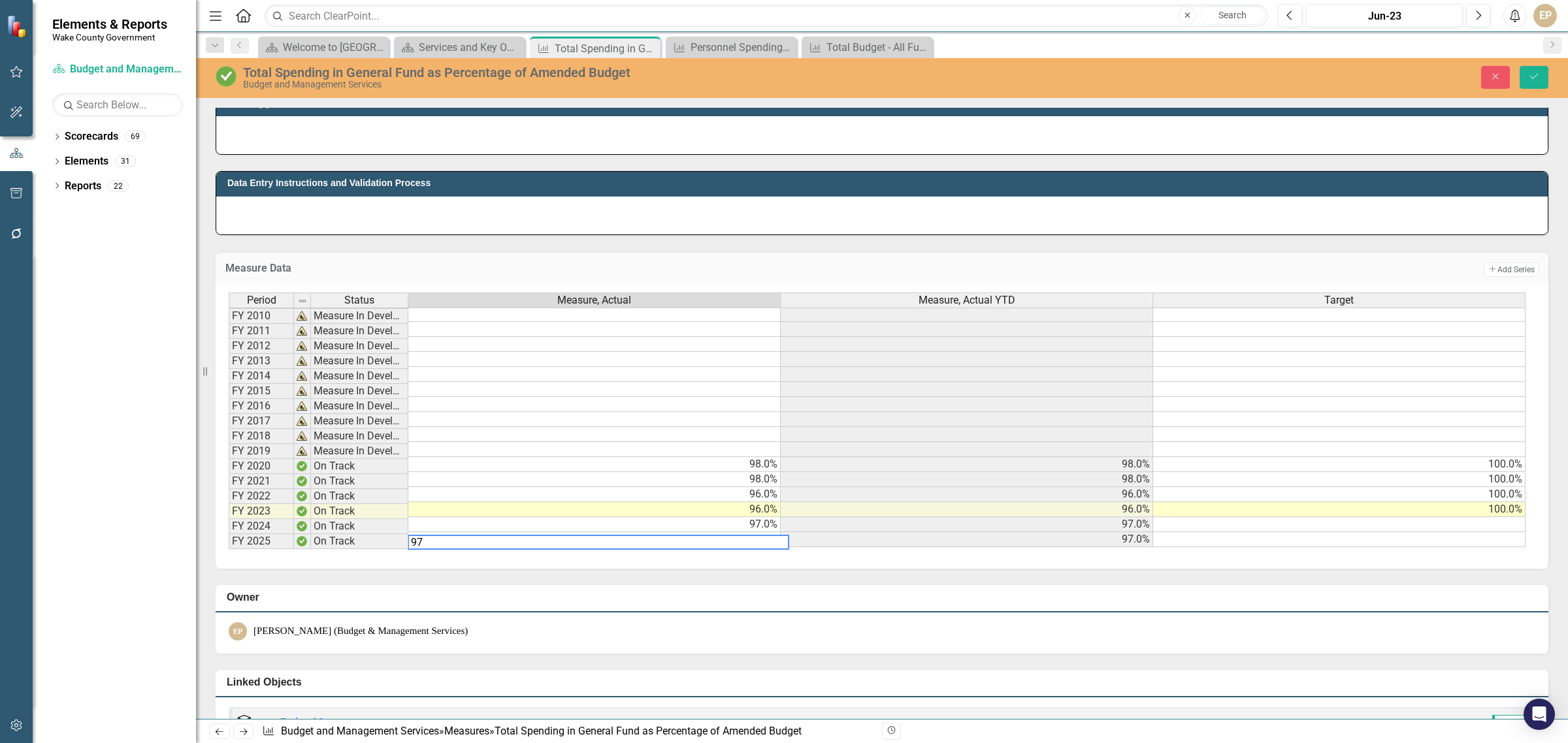
type textarea "9"
type textarea "74"
click at [1529, 76] on icon "Save" at bounding box center [1534, 76] width 12 height 9
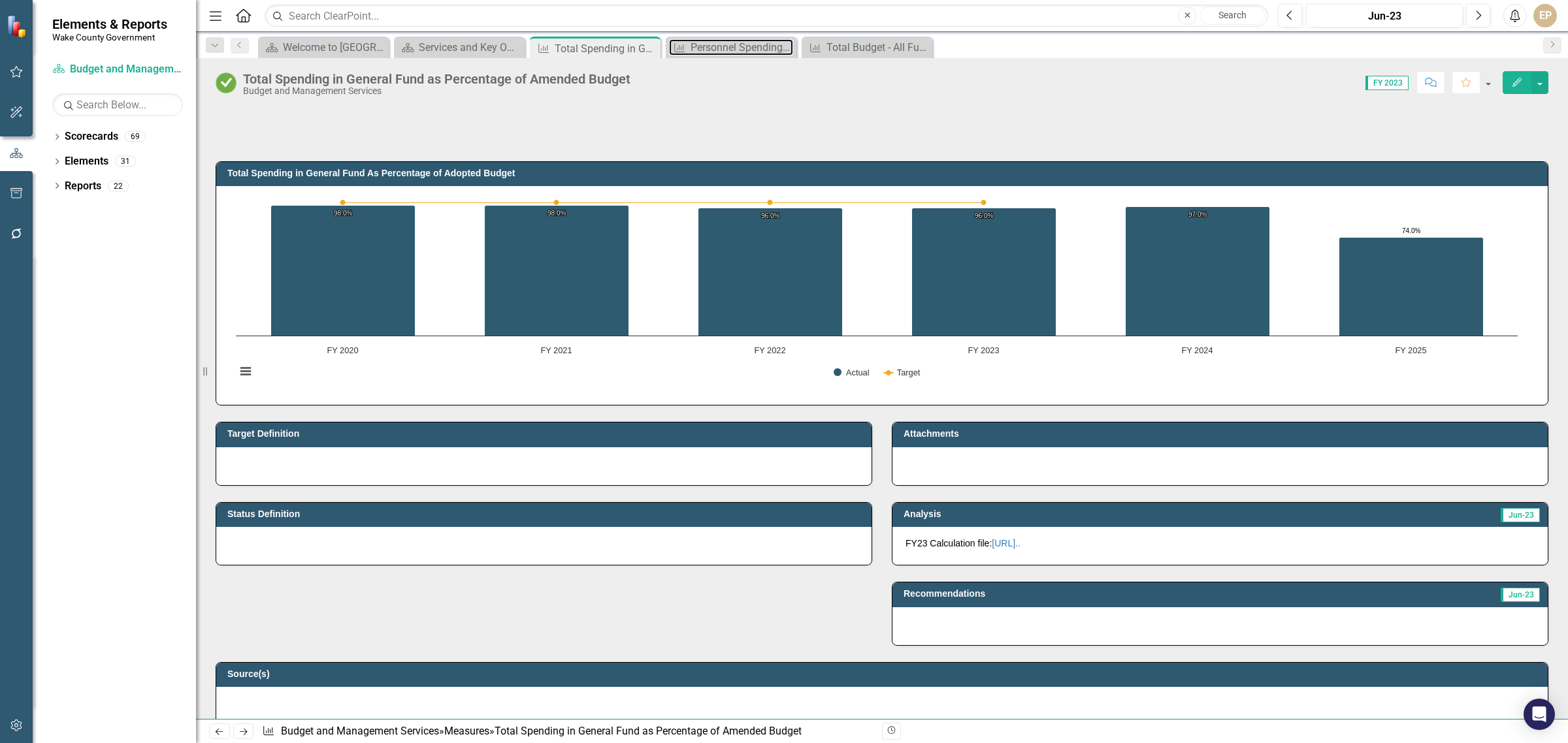
drag, startPoint x: 713, startPoint y: 43, endPoint x: 1567, endPoint y: 2, distance: 855.0
click at [713, 43] on div "Personnel Spending in General Fund as Percentage of Adopted Budget" at bounding box center [742, 47] width 103 height 16
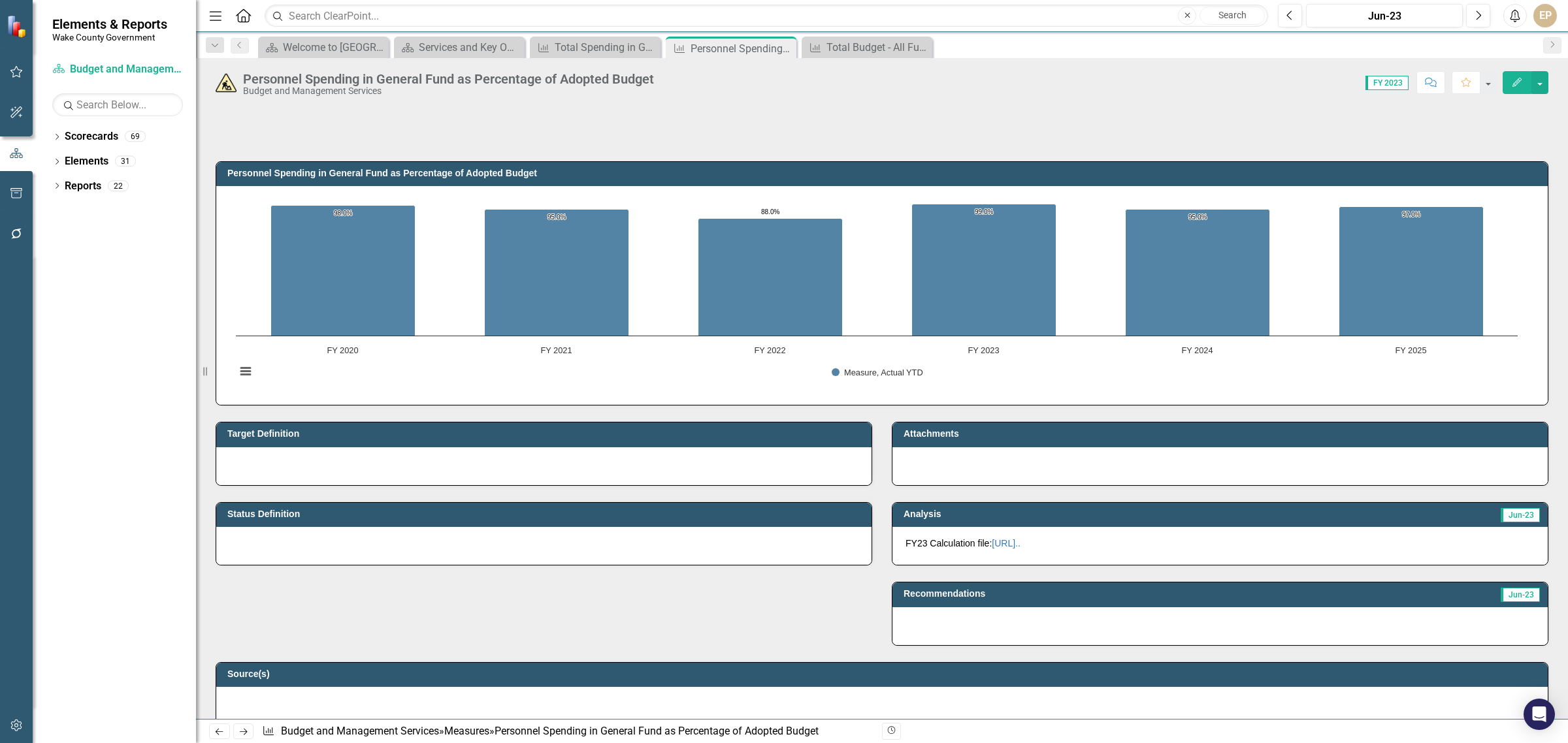
click at [472, 419] on div "Target Definition" at bounding box center [544, 445] width 676 height 80
click at [893, 47] on div "Total Budget - All Funds" at bounding box center [870, 47] width 86 height 16
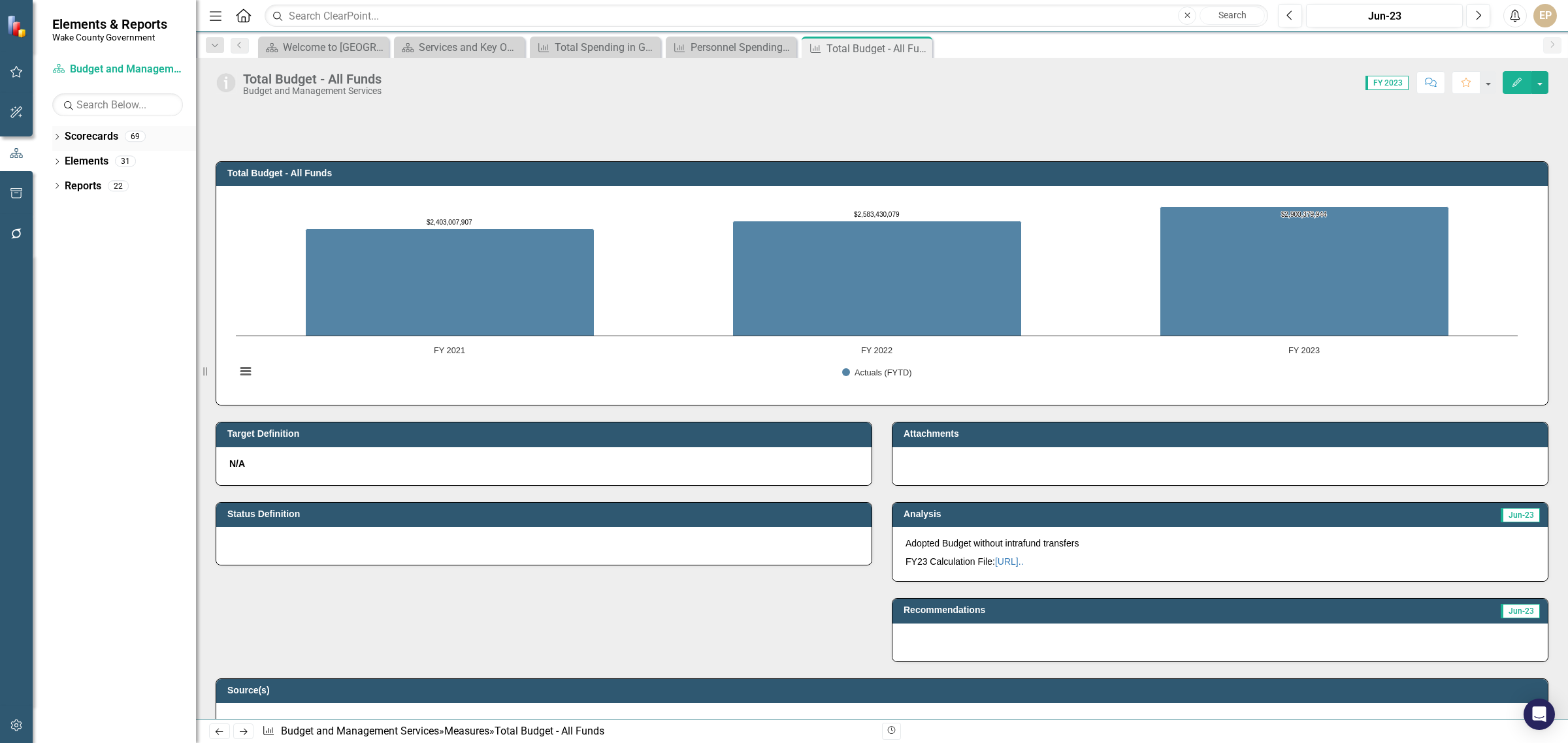
click at [57, 139] on icon "Dropdown" at bounding box center [57, 138] width 9 height 7
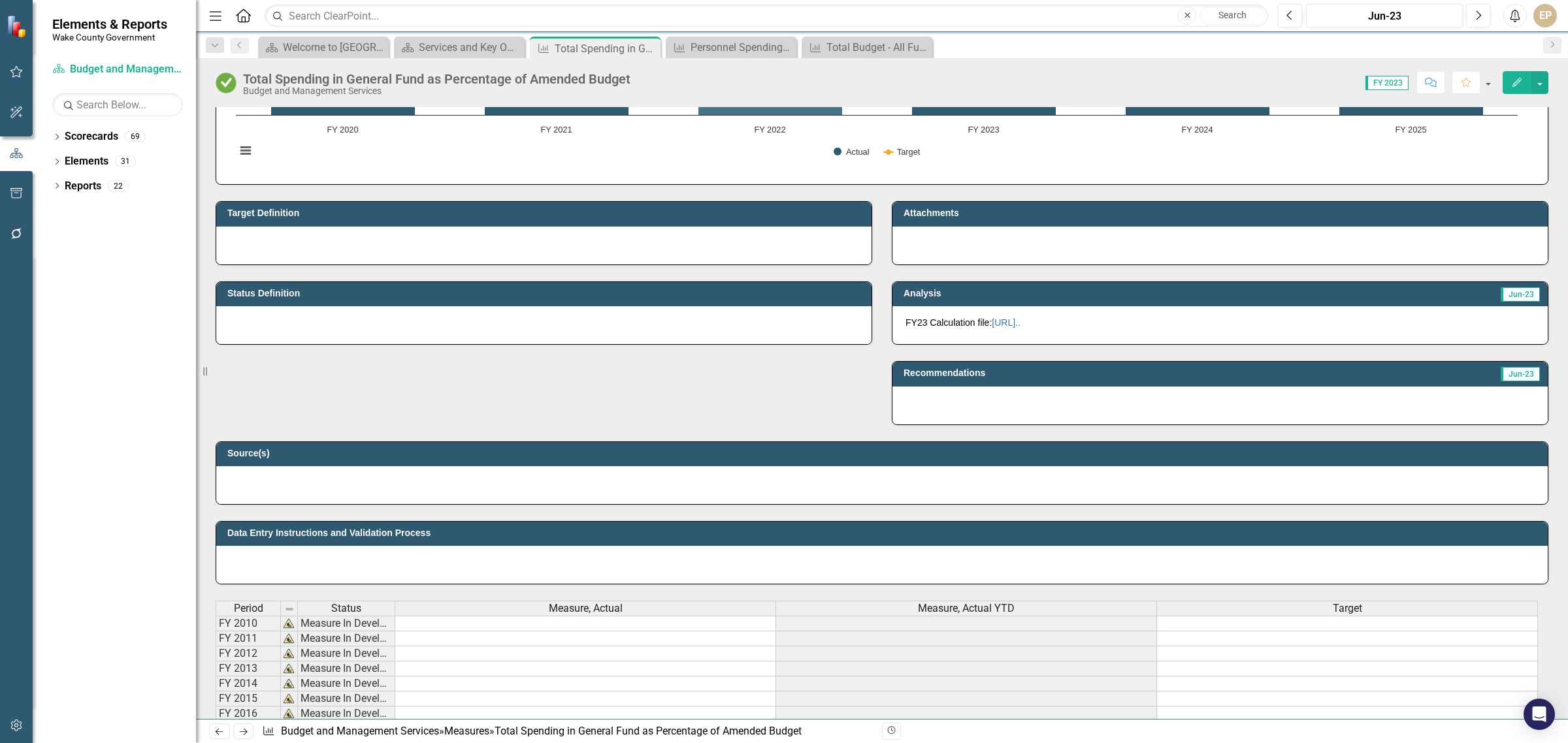
scroll to position [245, 0]
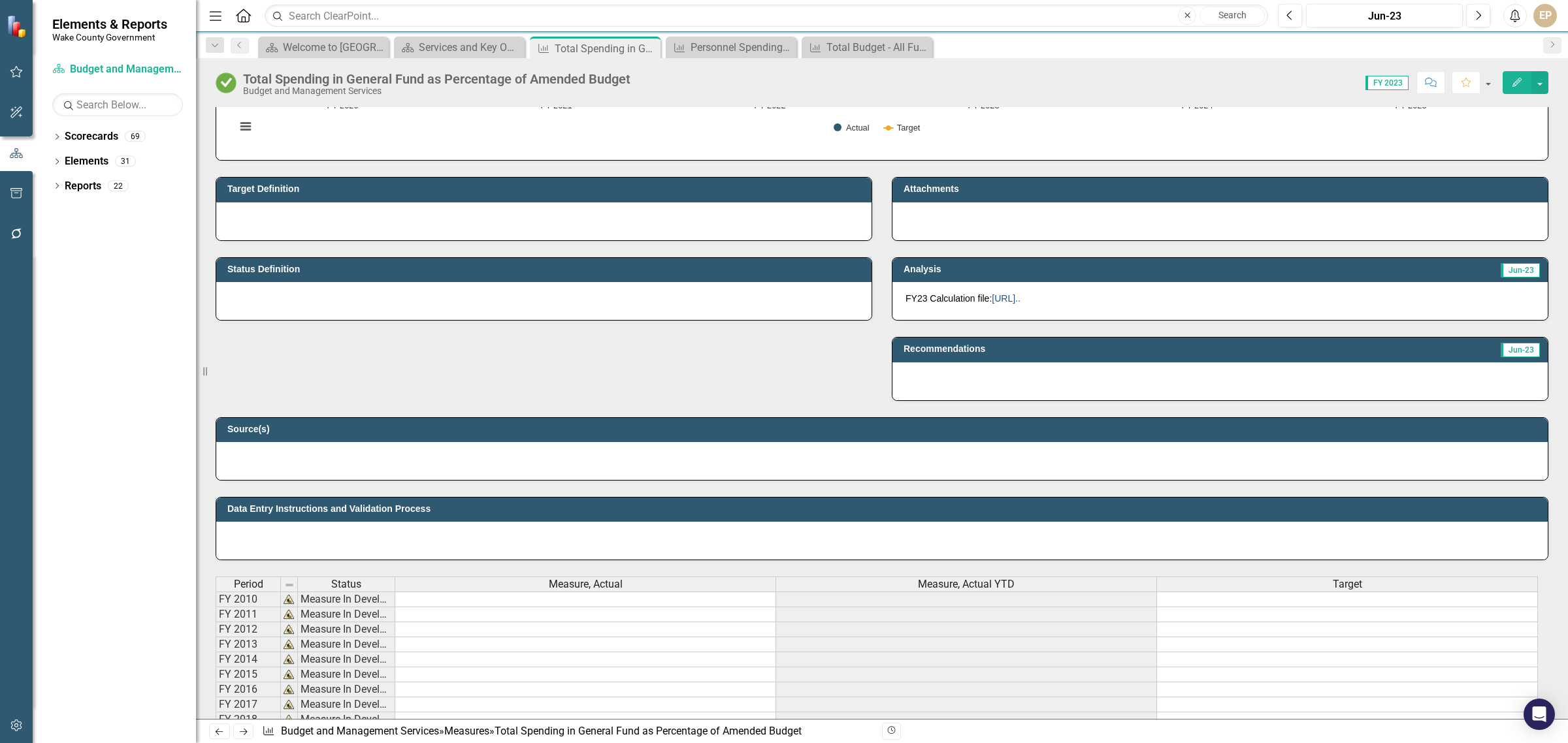
click at [1000, 302] on link "[URL].." at bounding box center [1006, 299] width 29 height 11
